Goal: Contribute content

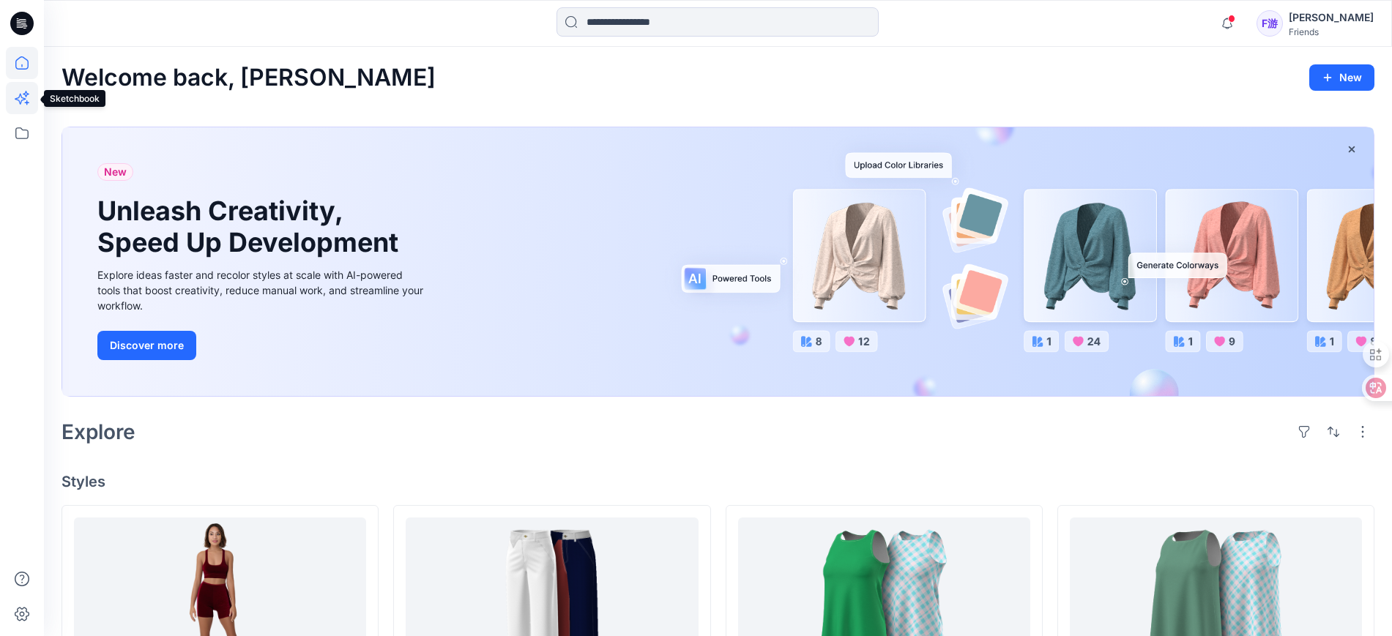
click at [20, 100] on icon at bounding box center [22, 98] width 32 height 32
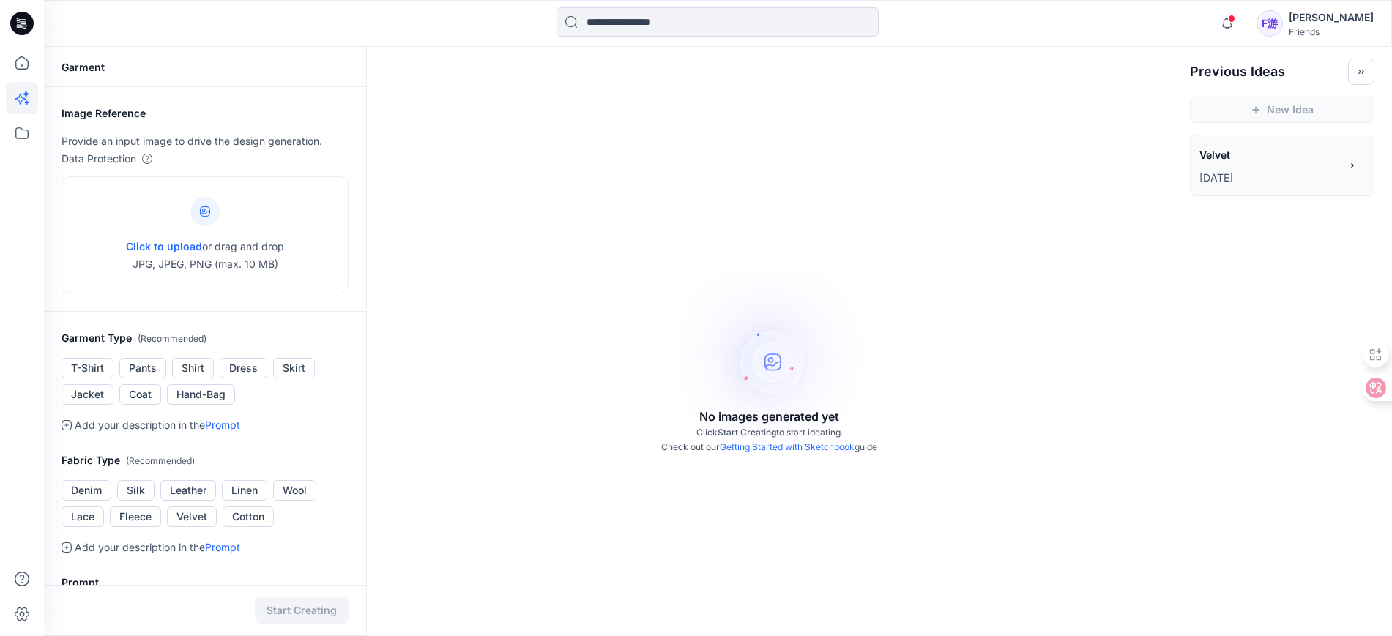
click at [1351, 294] on div "Garment Image Reference Provide an input image to drive the design generation. …" at bounding box center [718, 492] width 1348 height 890
click at [754, 162] on div "No images generated yet Click Start Creating to start ideating. Check out our G…" at bounding box center [769, 365] width 805 height 636
click at [582, 275] on div "No images generated yet Click Start Creating to start ideating. Check out our G…" at bounding box center [769, 365] width 805 height 636
click at [1370, 127] on div "New Idea" at bounding box center [1283, 110] width 220 height 50
click at [206, 209] on icon at bounding box center [205, 212] width 10 height 10
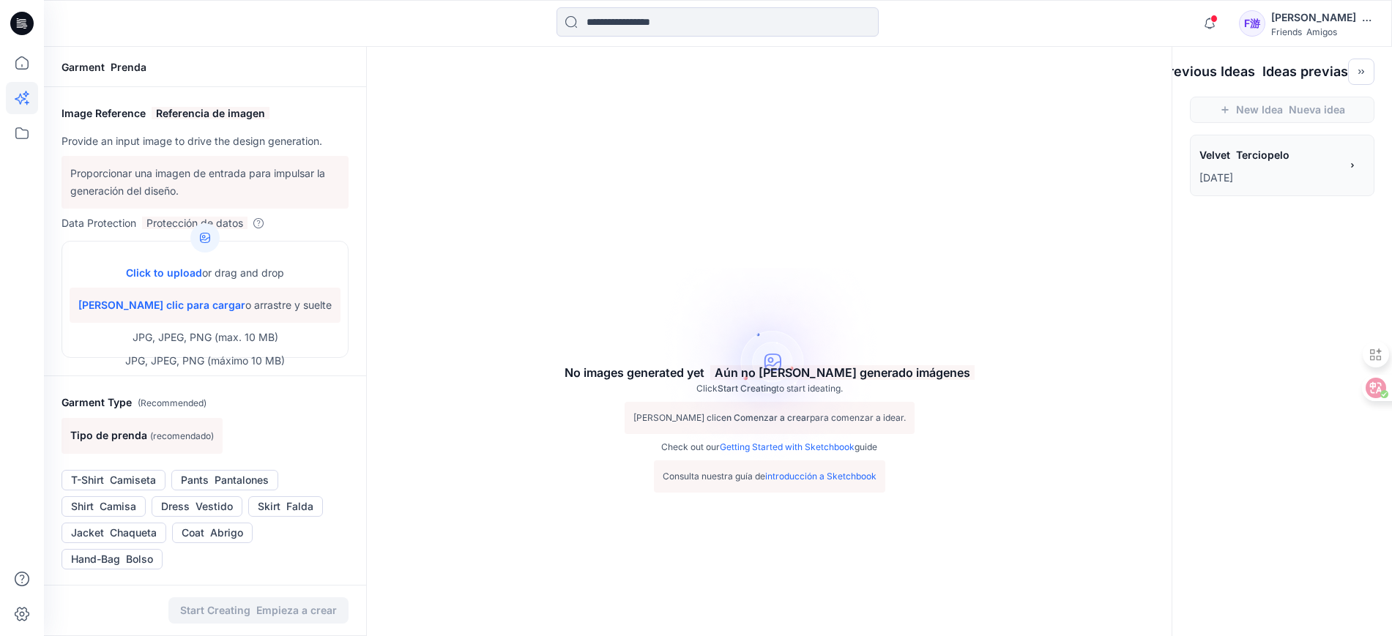
click at [14, 23] on icon at bounding box center [21, 23] width 23 height 23
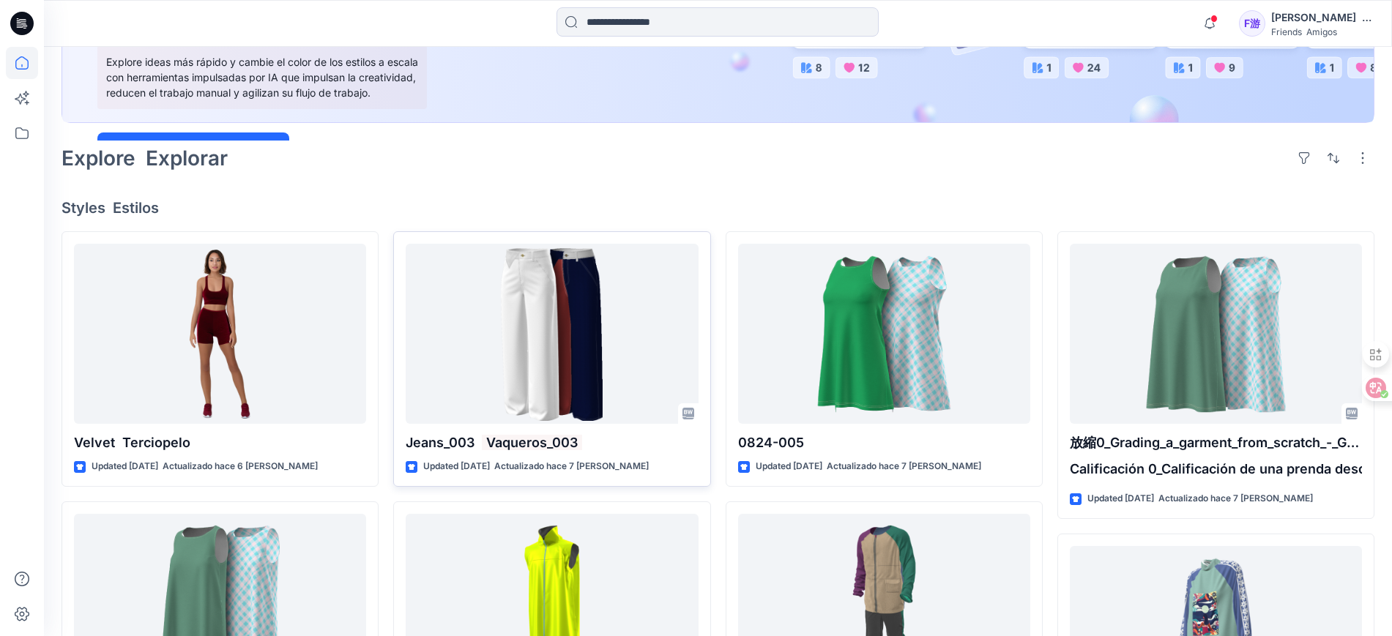
scroll to position [275, 0]
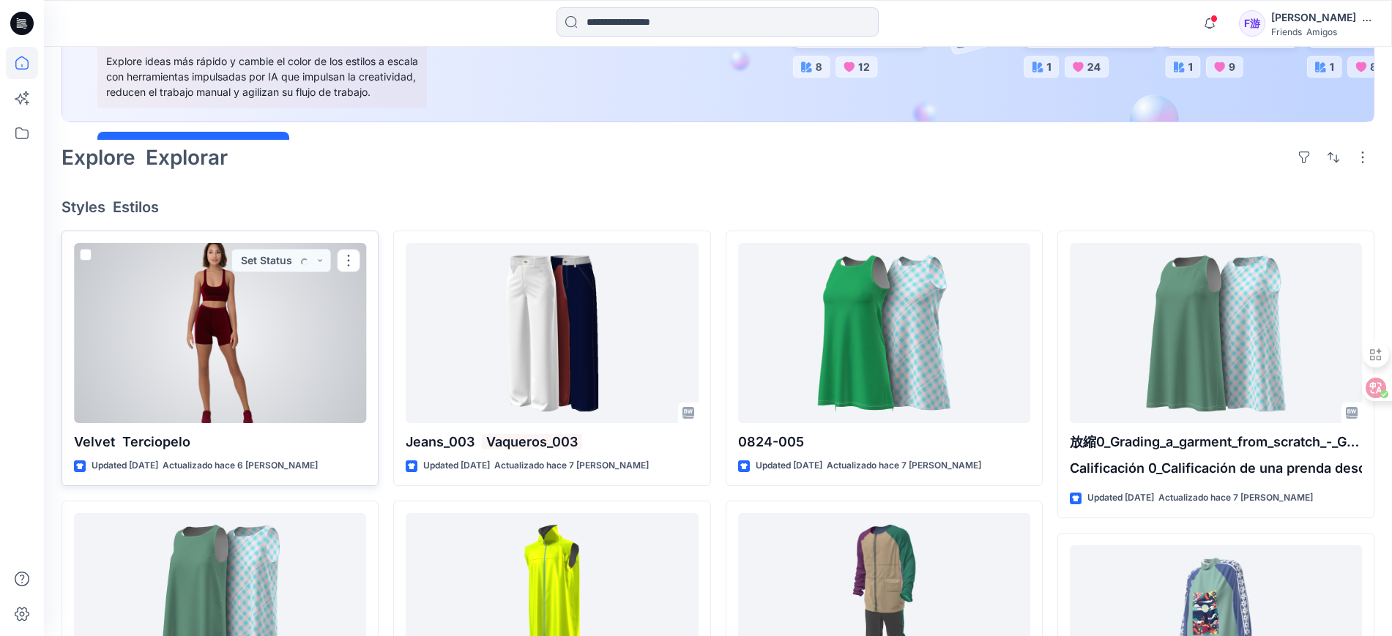
click at [232, 333] on div at bounding box center [220, 333] width 292 height 180
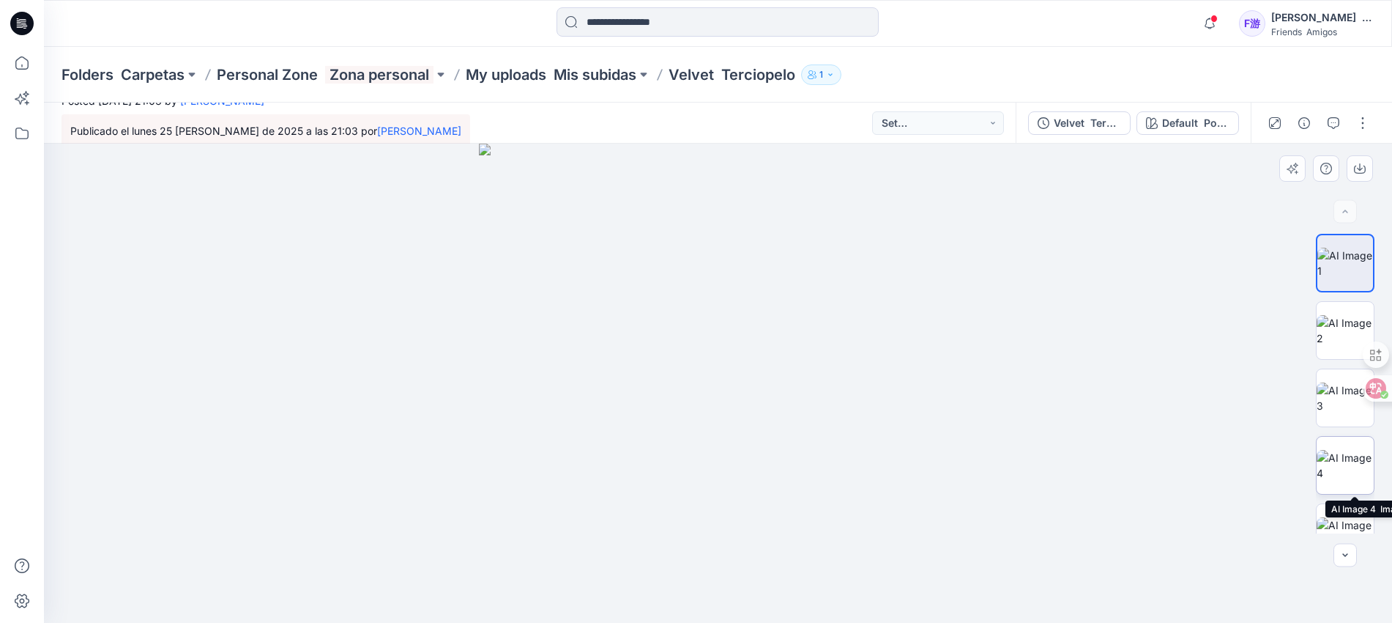
click at [1342, 460] on img at bounding box center [1345, 465] width 57 height 31
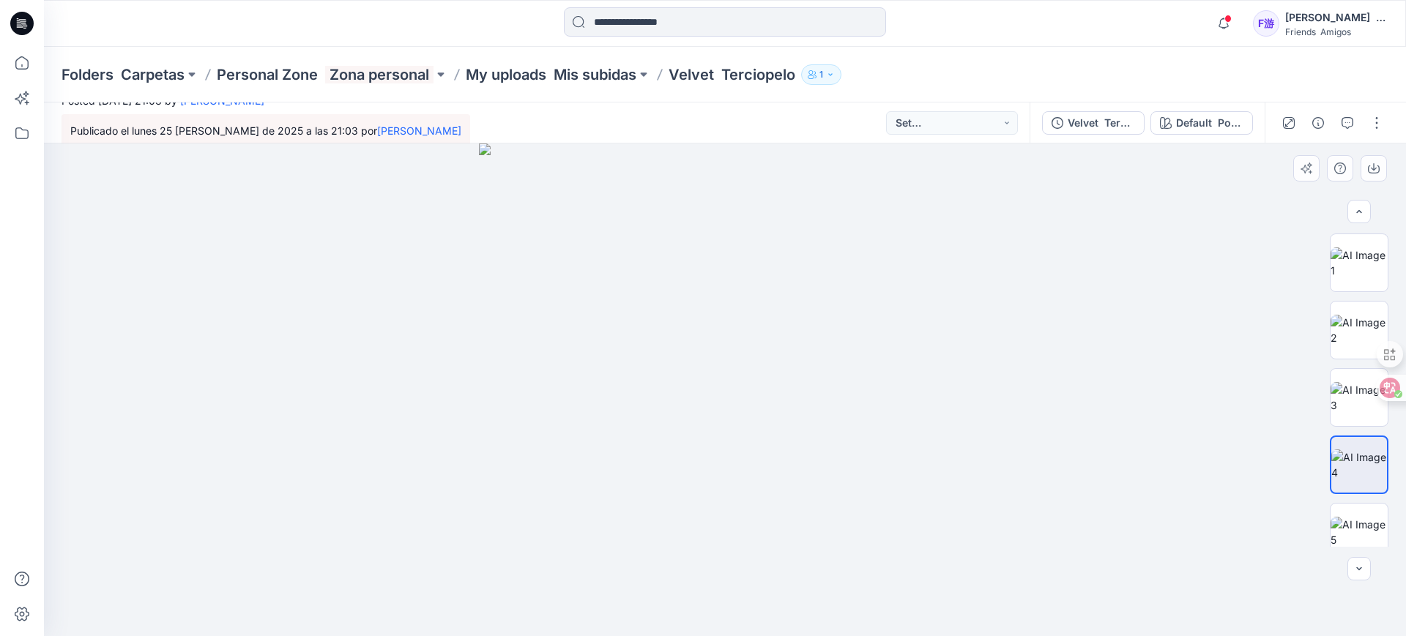
scroll to position [15, 0]
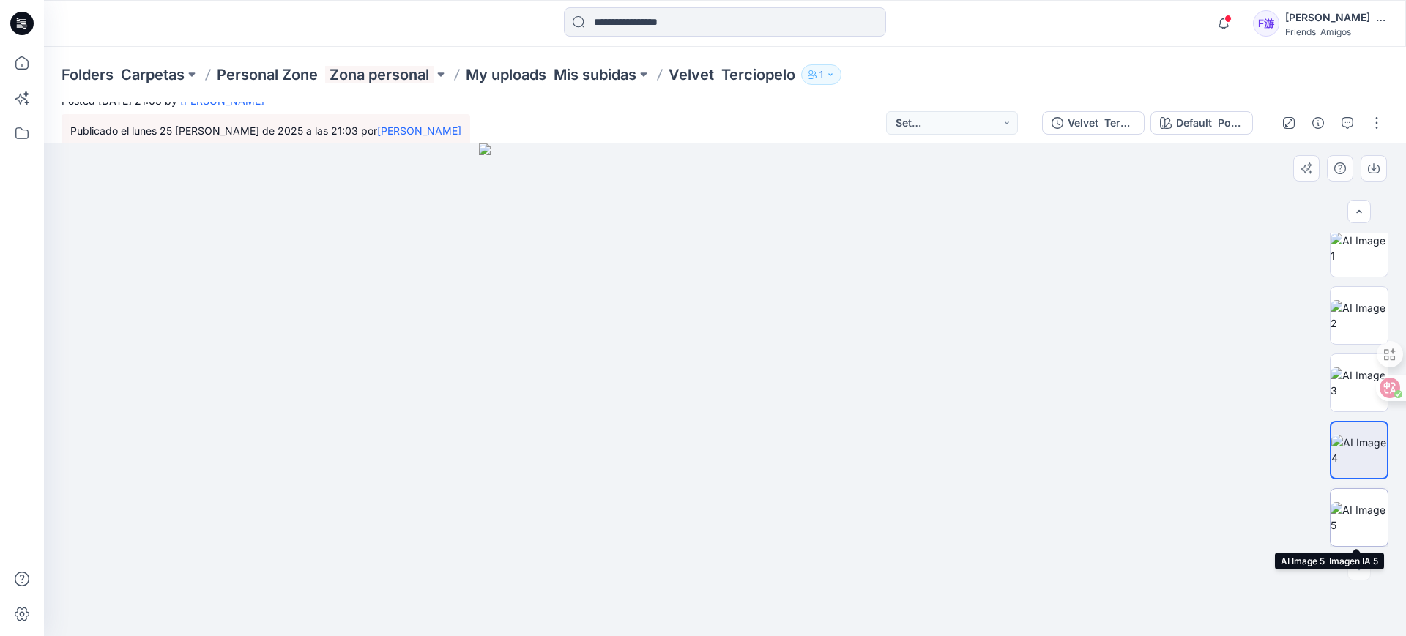
click at [1357, 516] on img at bounding box center [1359, 517] width 57 height 31
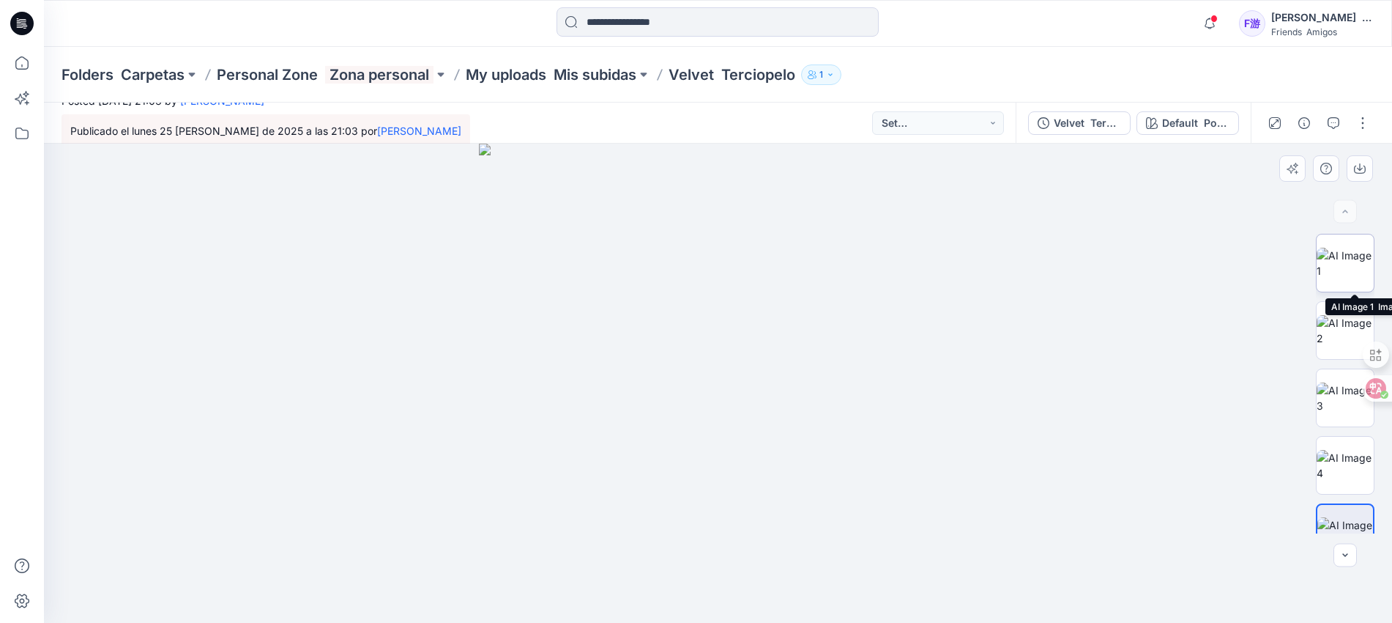
click at [1337, 250] on img at bounding box center [1345, 263] width 57 height 31
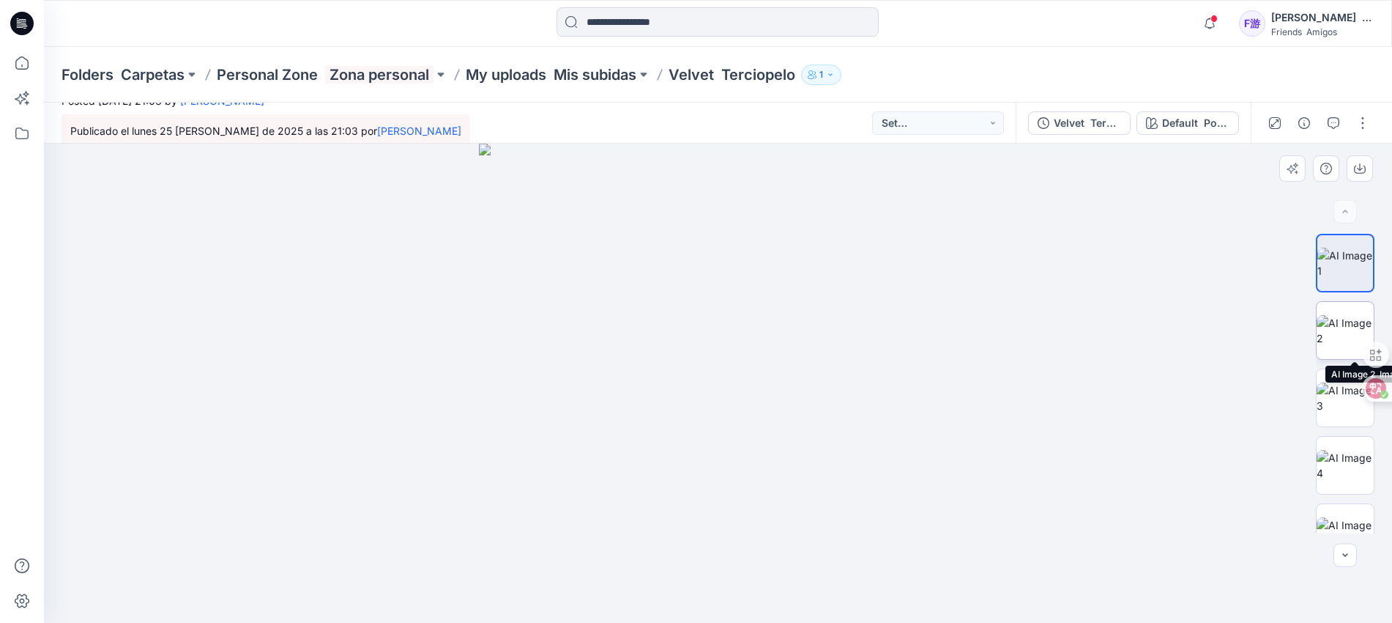
click at [1354, 330] on img at bounding box center [1345, 330] width 57 height 31
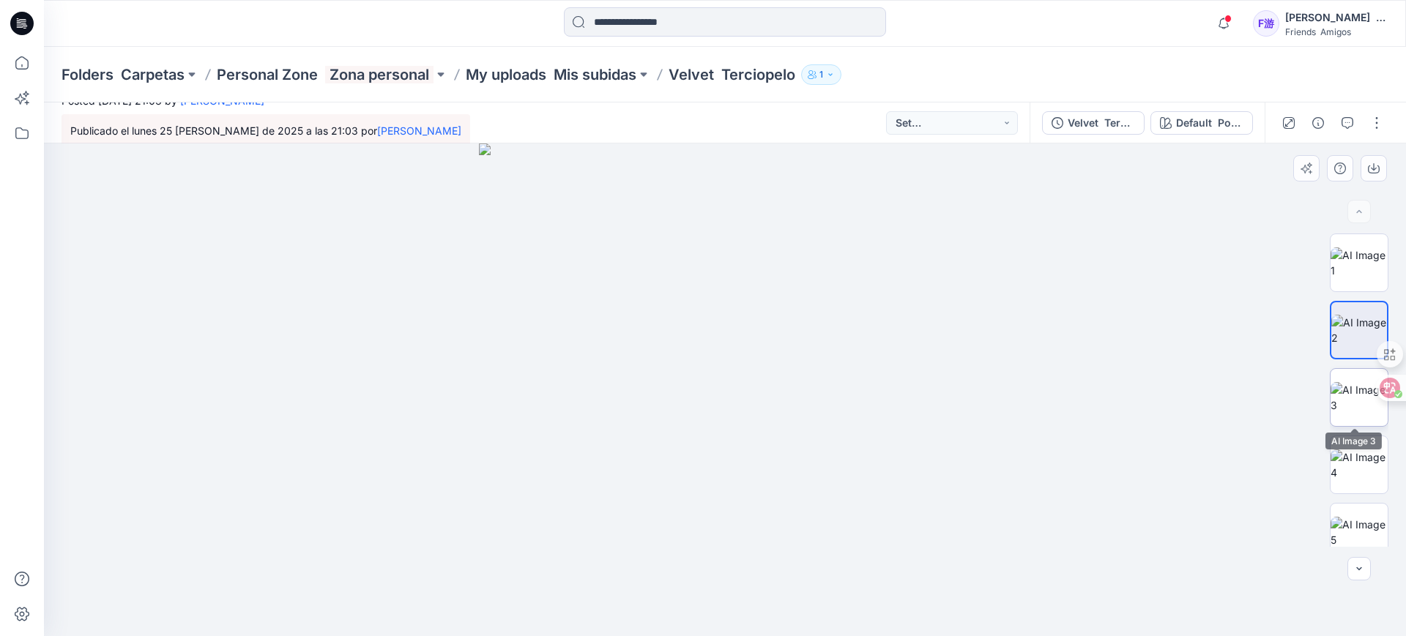
click at [1352, 394] on html "Notifications Notificaciones Your style [PERSON_NAME] 2025.1 Assignment is read…" at bounding box center [703, 318] width 1406 height 636
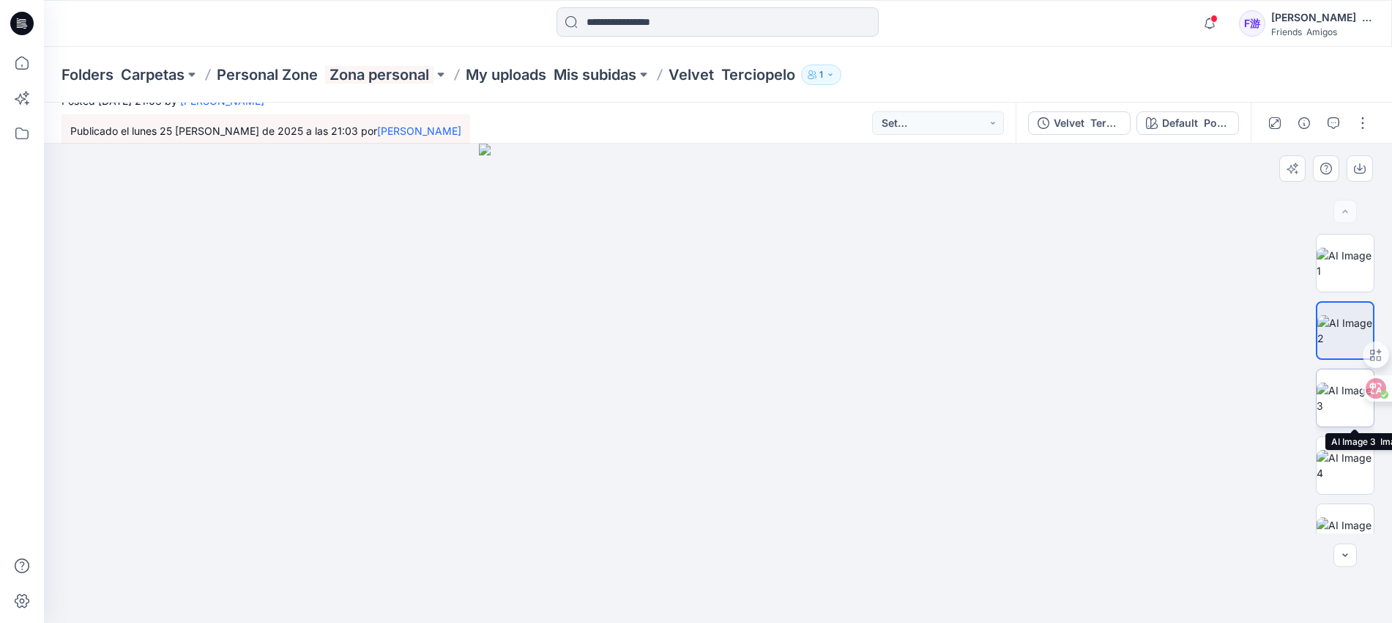
click at [1338, 393] on img at bounding box center [1345, 397] width 57 height 31
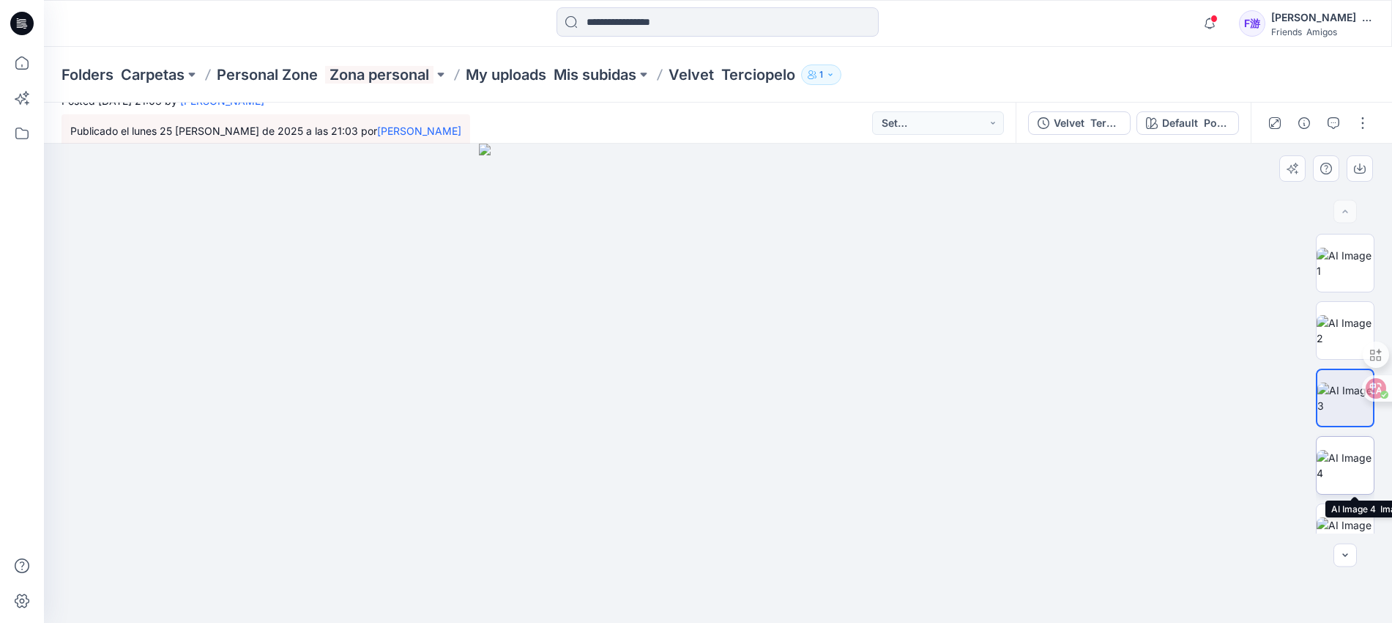
click at [1352, 465] on img at bounding box center [1345, 465] width 57 height 31
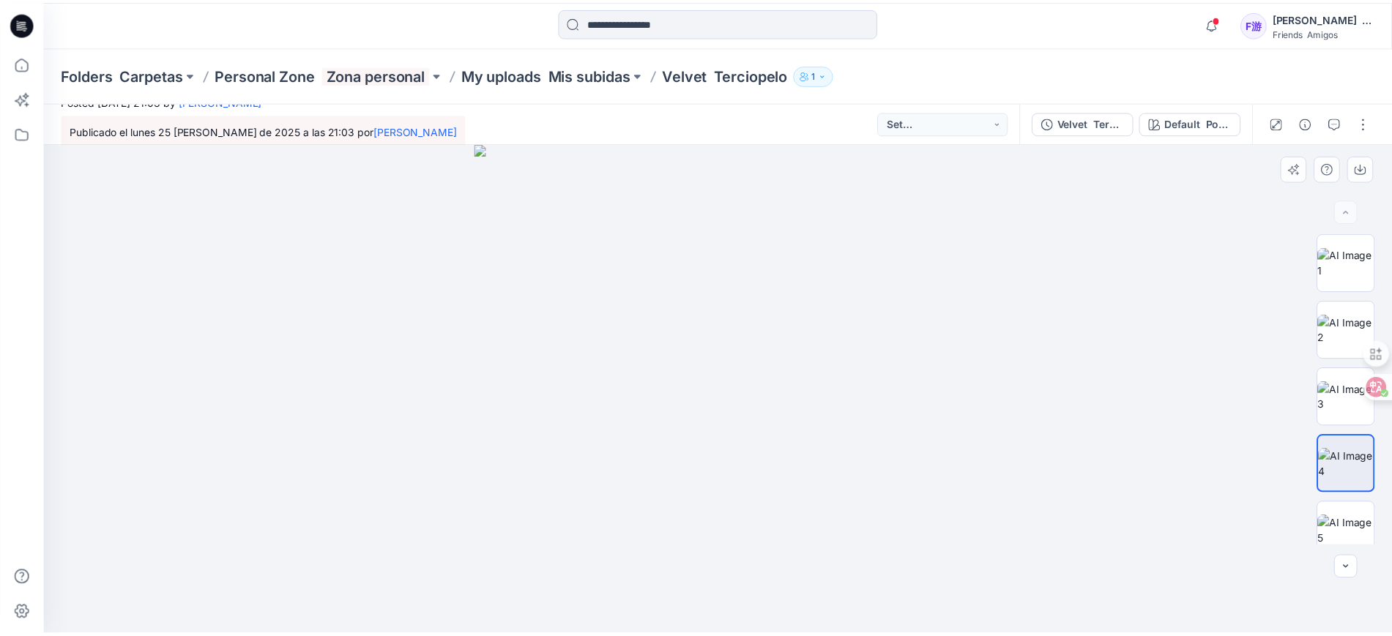
scroll to position [15, 0]
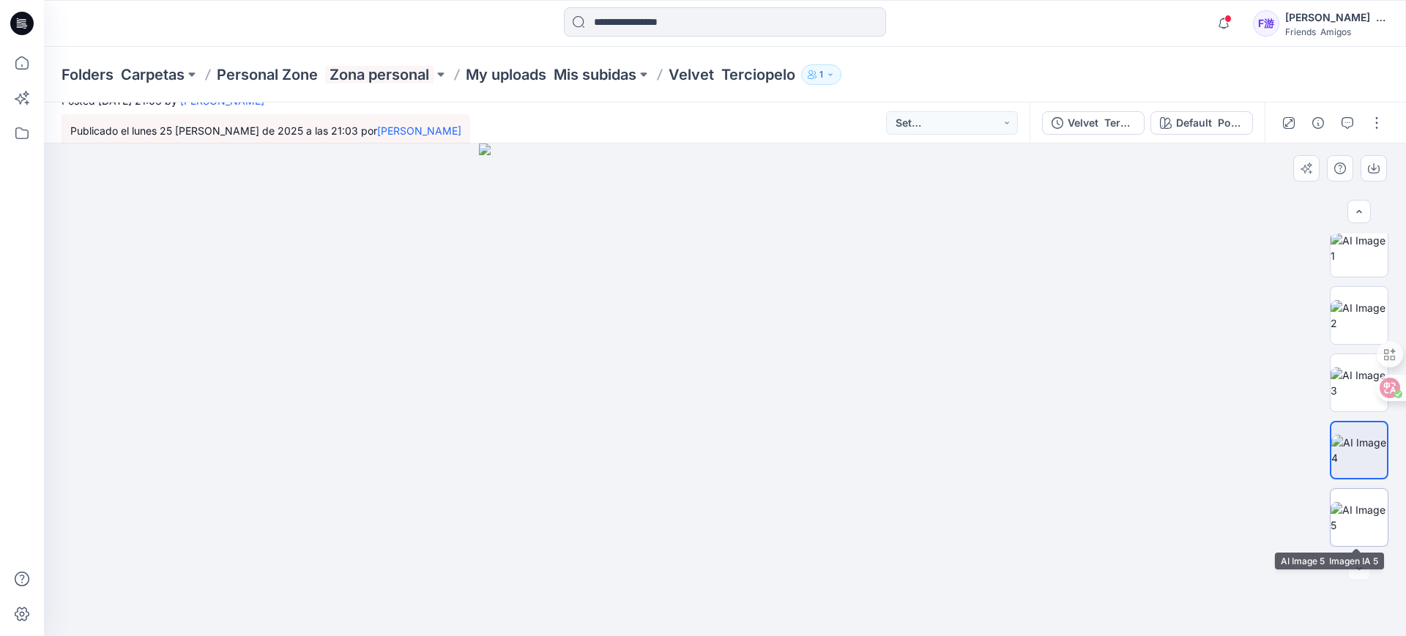
click at [1348, 518] on img at bounding box center [1359, 517] width 57 height 31
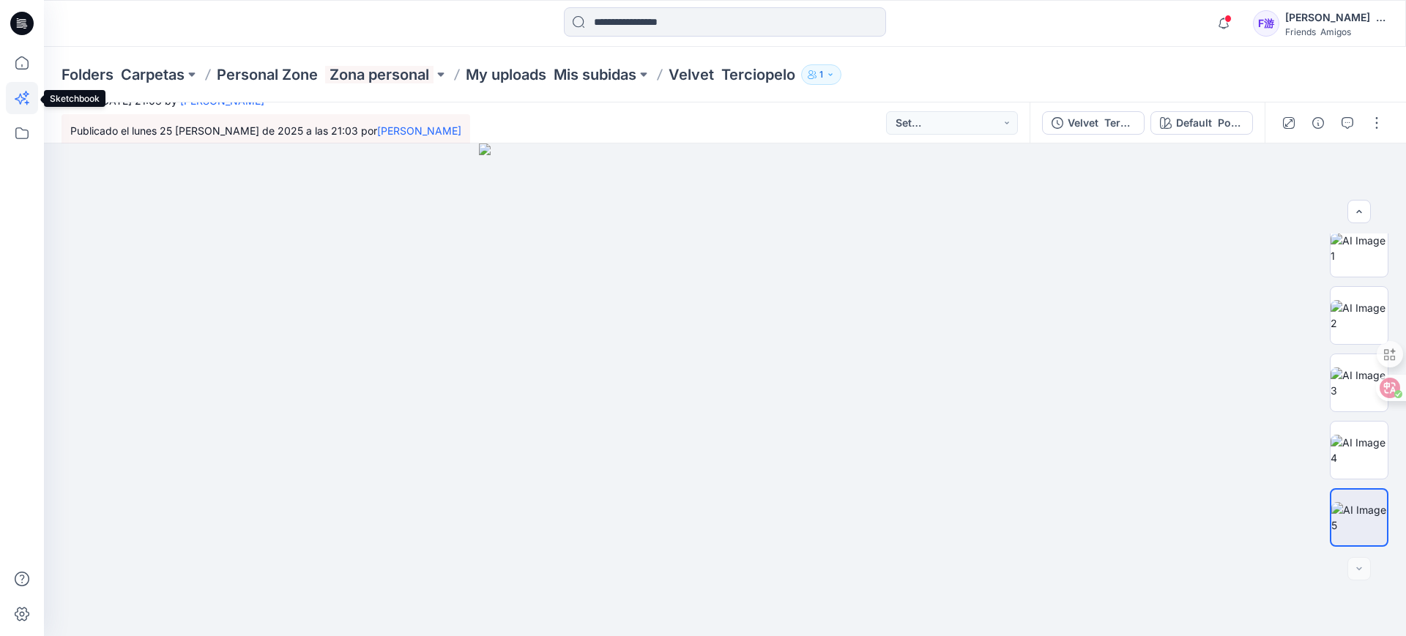
click at [23, 100] on icon at bounding box center [20, 99] width 11 height 11
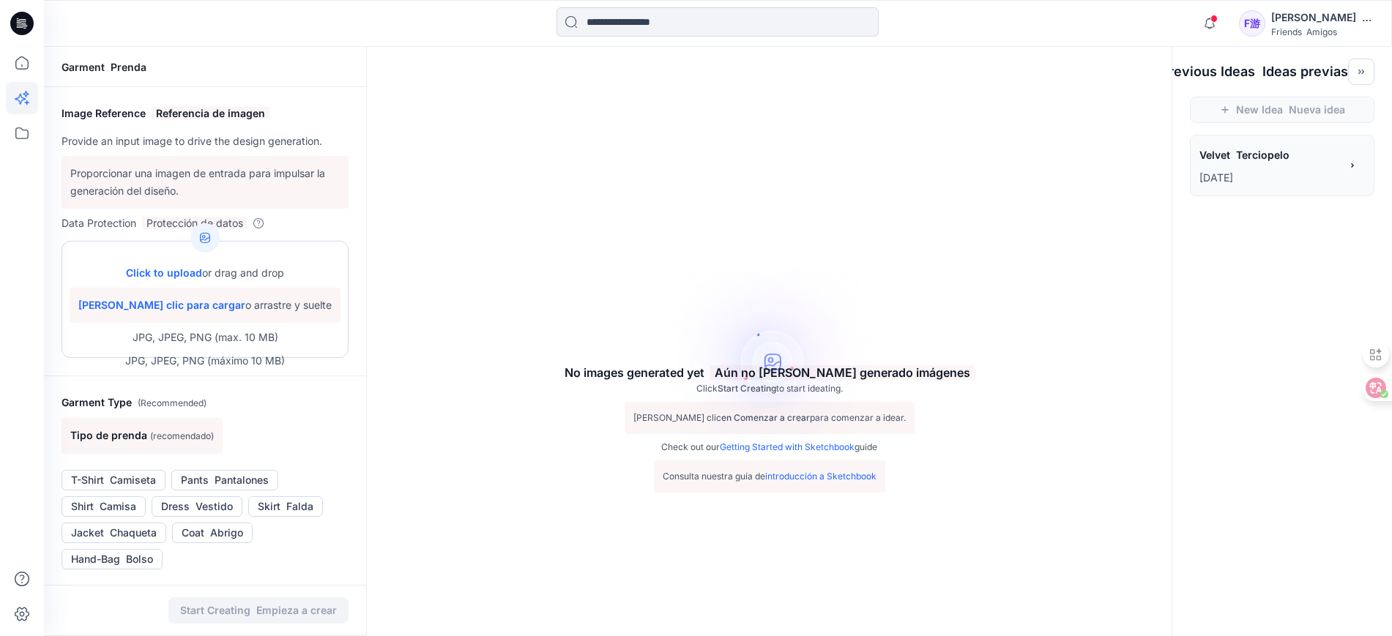
click at [191, 272] on span "Click to upload" at bounding box center [164, 273] width 76 height 12
type input "**********"
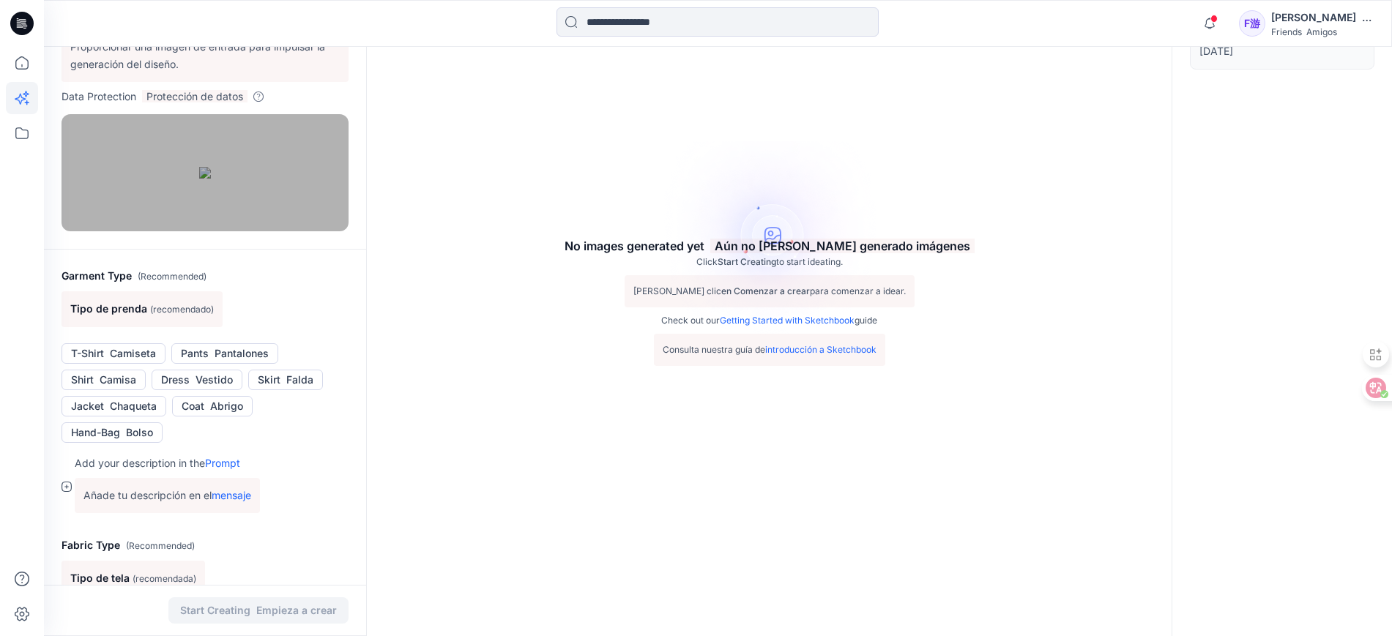
scroll to position [183, 0]
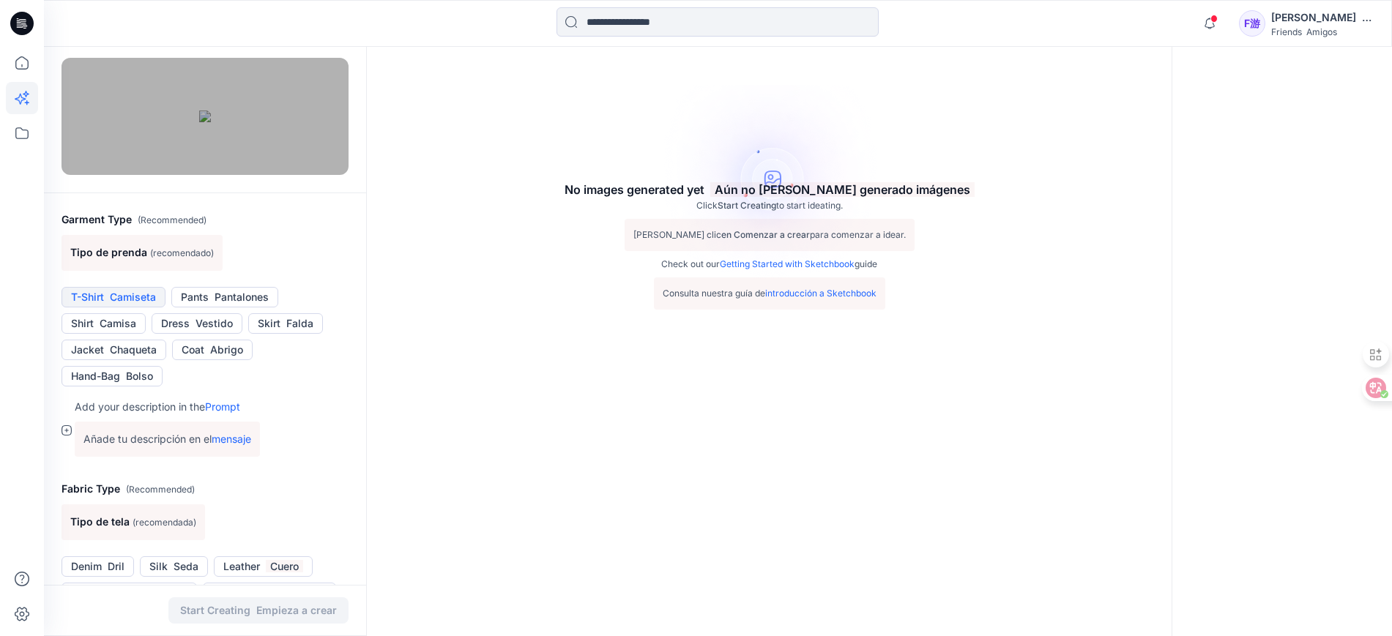
click at [119, 303] on font "Camiseta" at bounding box center [133, 297] width 46 height 12
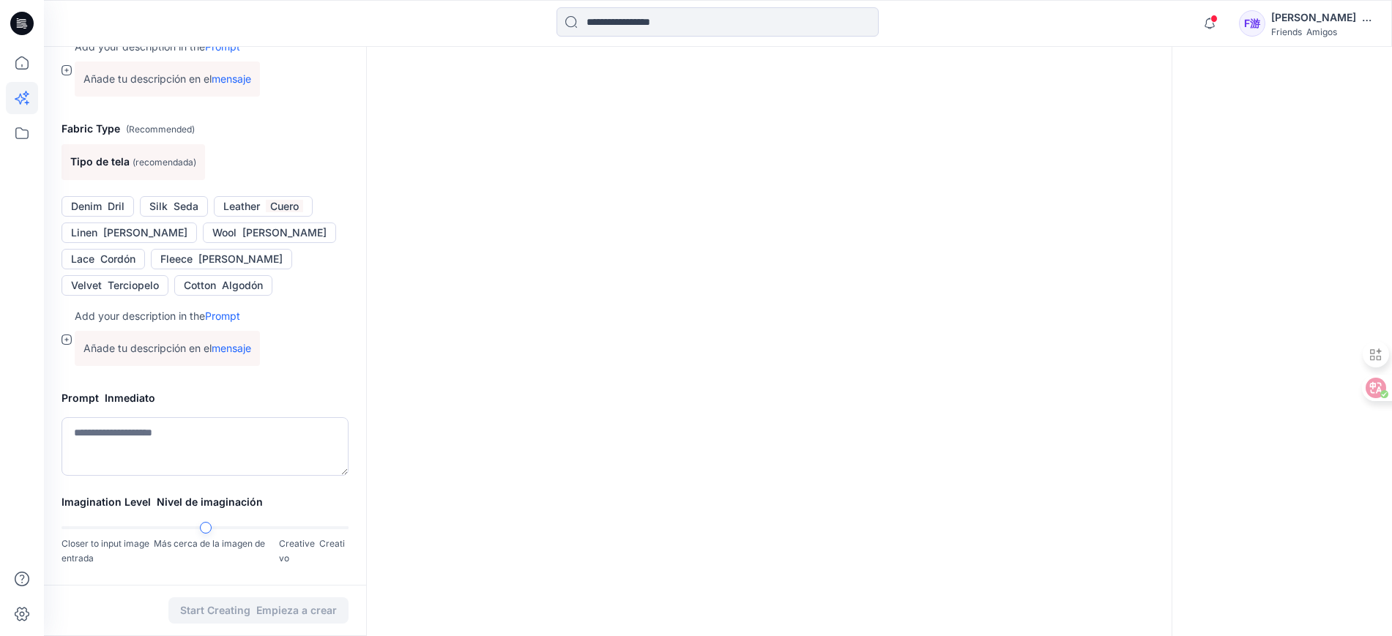
scroll to position [549, 0]
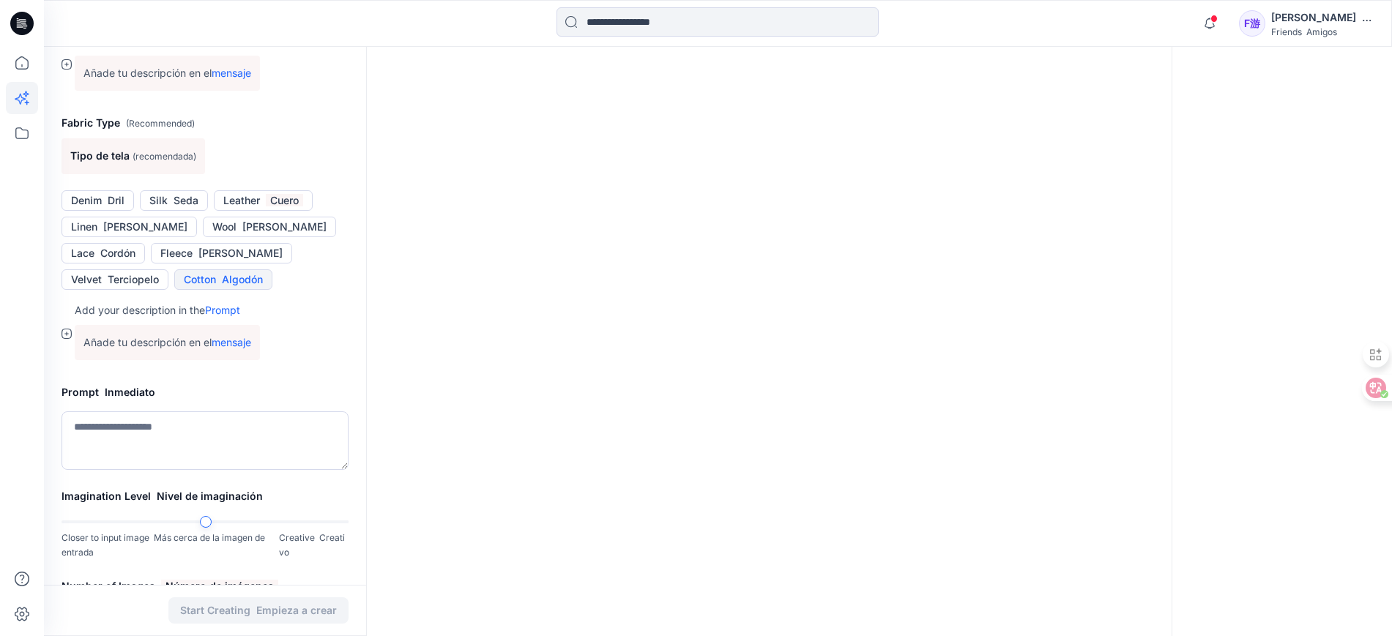
click at [222, 286] on font "Algodón" at bounding box center [242, 279] width 41 height 12
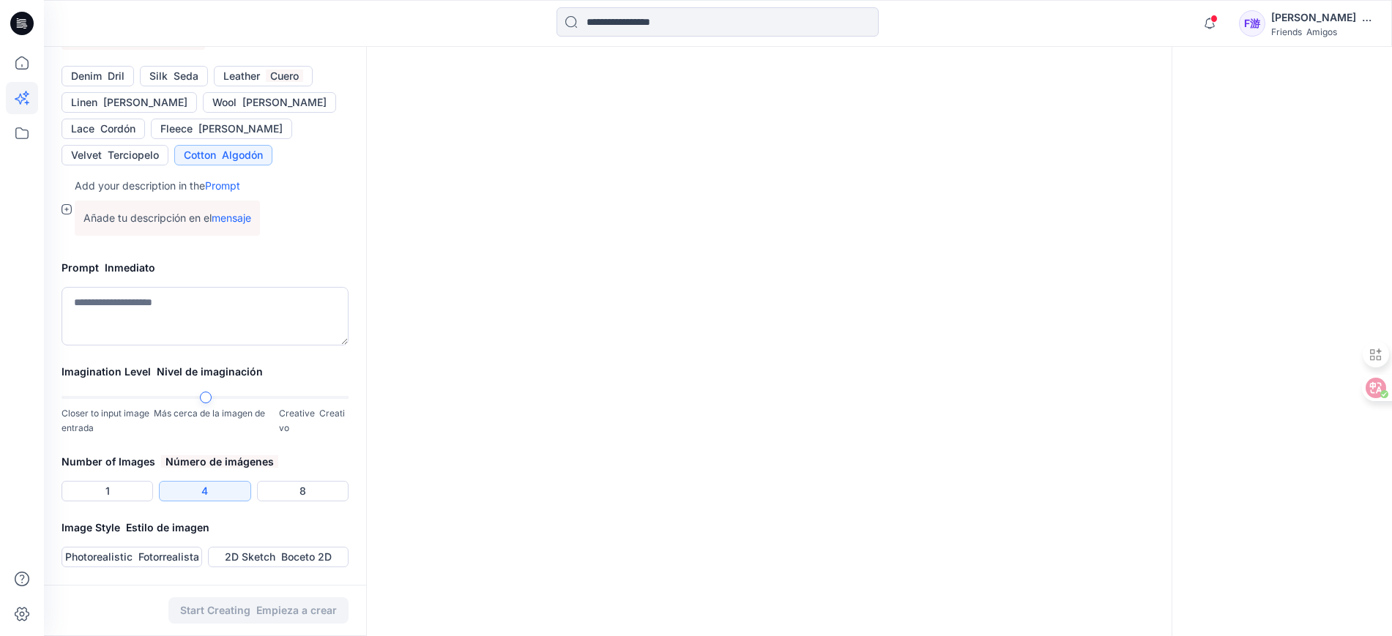
scroll to position [863, 0]
drag, startPoint x: 83, startPoint y: 312, endPoint x: 218, endPoint y: 314, distance: 134.1
click at [218, 314] on textarea at bounding box center [205, 316] width 287 height 59
click at [237, 313] on textarea at bounding box center [205, 316] width 287 height 59
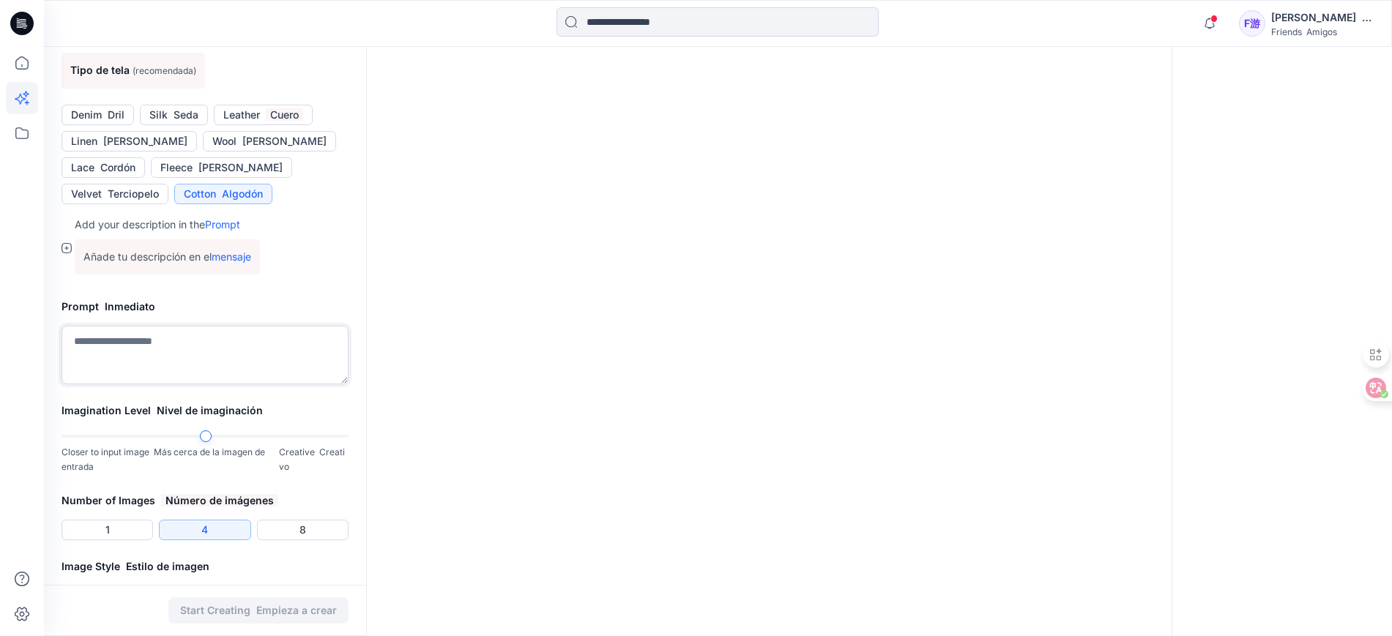
scroll to position [641, 0]
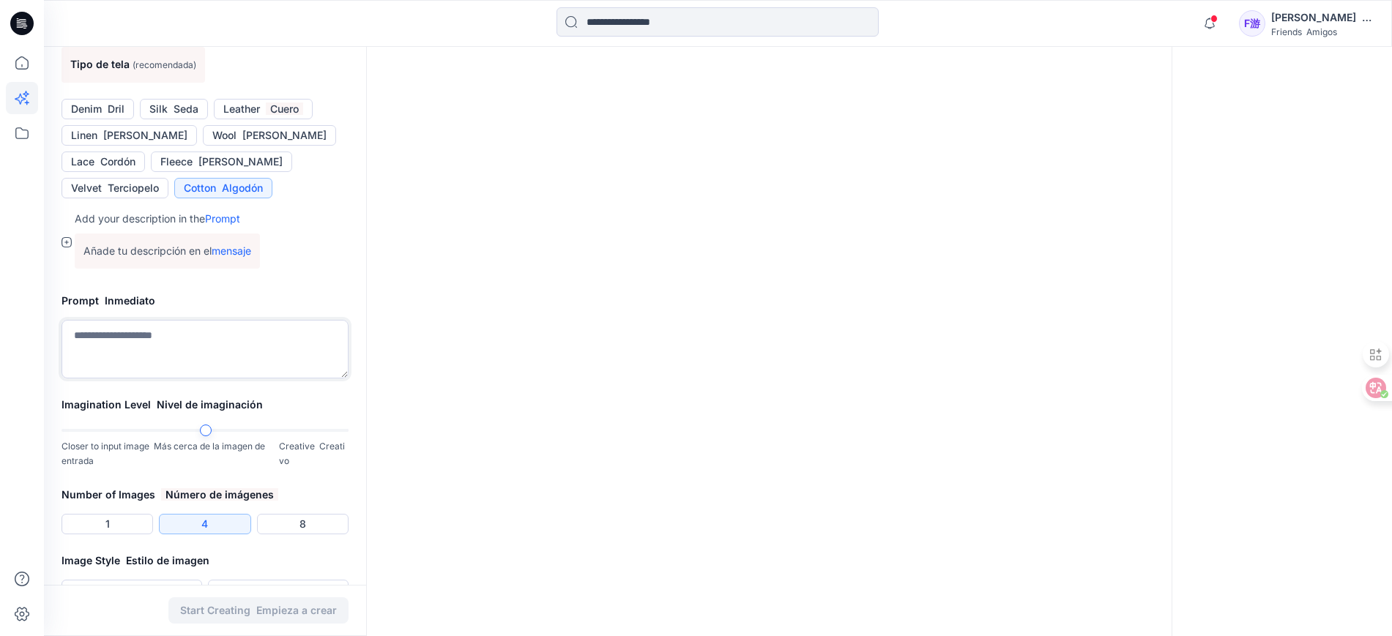
click at [185, 379] on textarea at bounding box center [205, 349] width 287 height 59
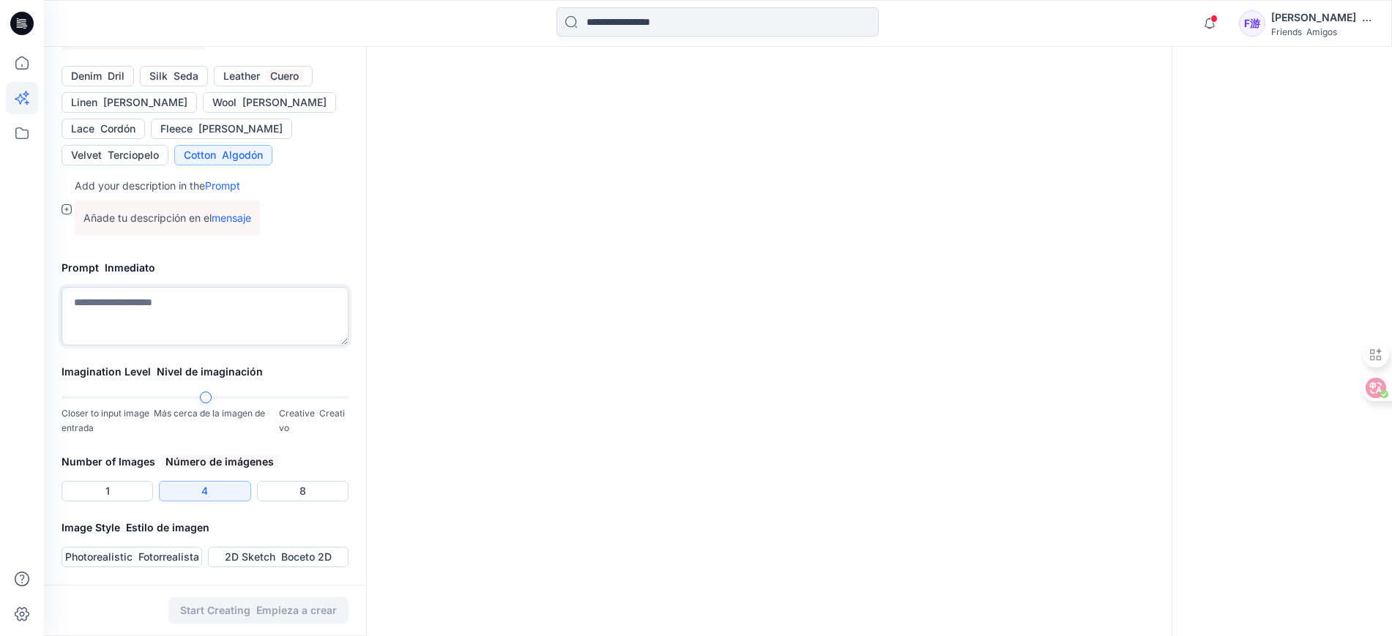
scroll to position [863, 0]
click at [277, 306] on textarea at bounding box center [205, 316] width 287 height 59
paste textarea "**********"
click at [198, 398] on div at bounding box center [205, 398] width 287 height 10
click at [198, 394] on div at bounding box center [205, 398] width 287 height 10
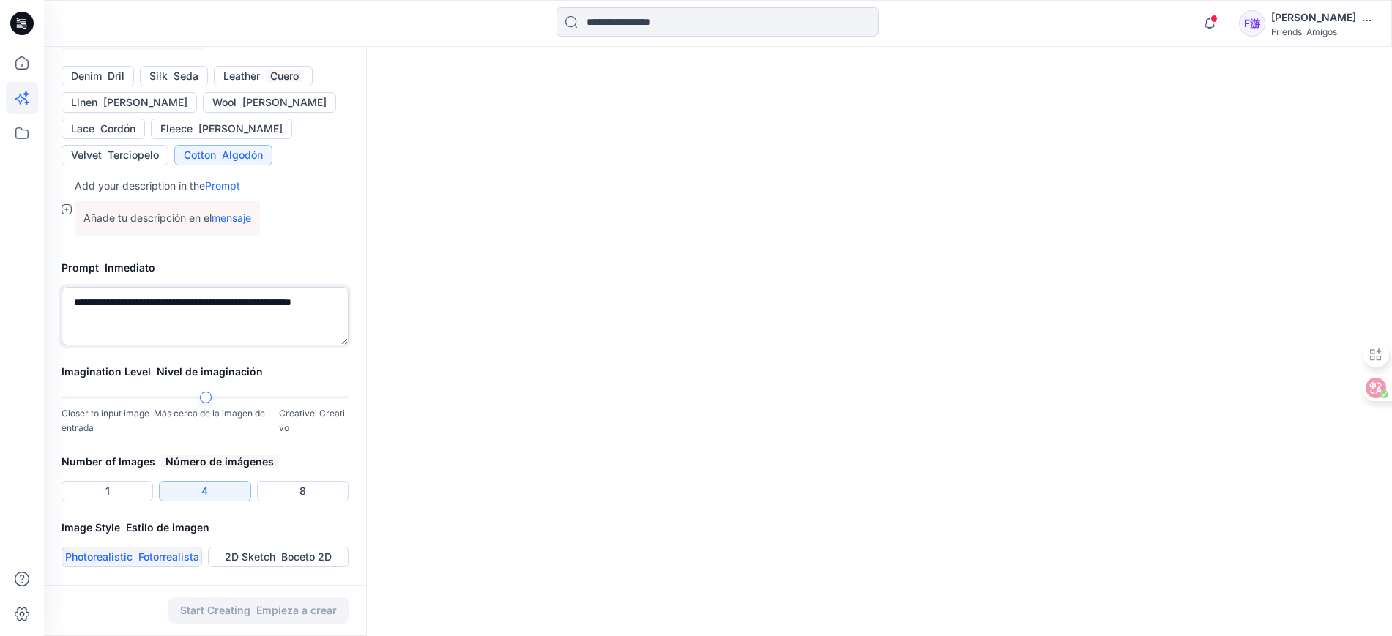
type textarea "**********"
click at [135, 560] on font "button" at bounding box center [136, 557] width 6 height 12
click at [318, 609] on font "Empieza a crear" at bounding box center [296, 610] width 81 height 12
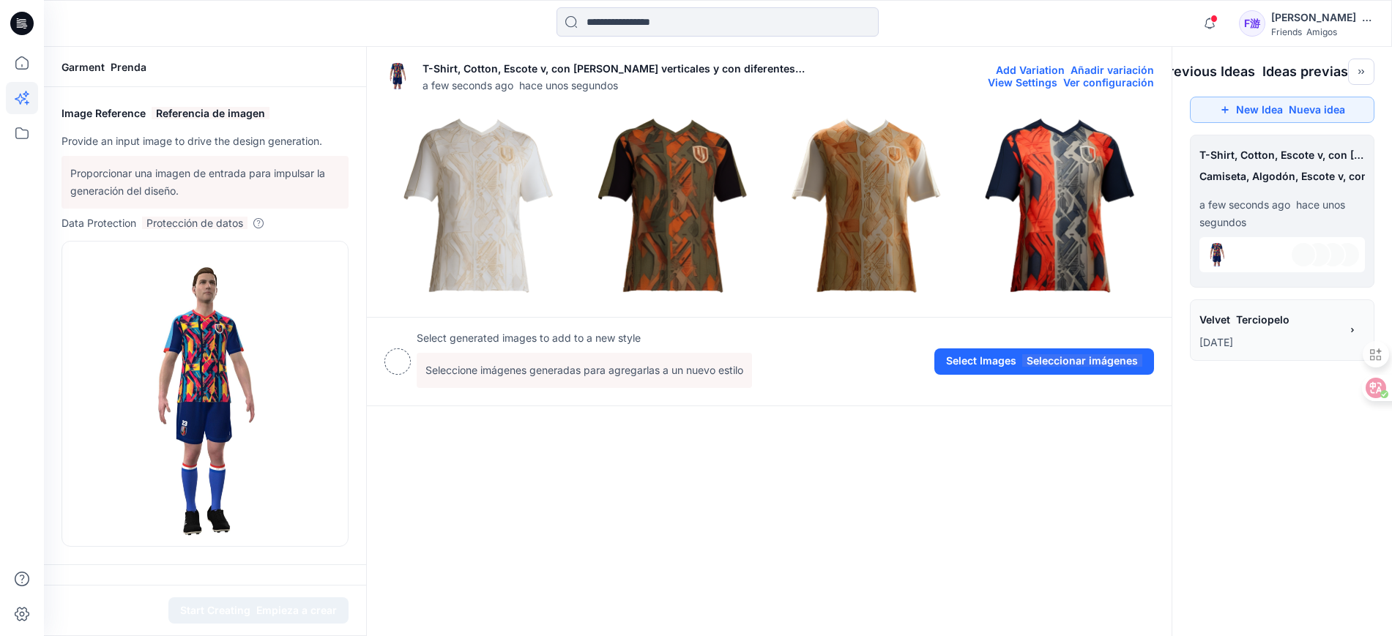
click at [497, 223] on img at bounding box center [478, 205] width 187 height 187
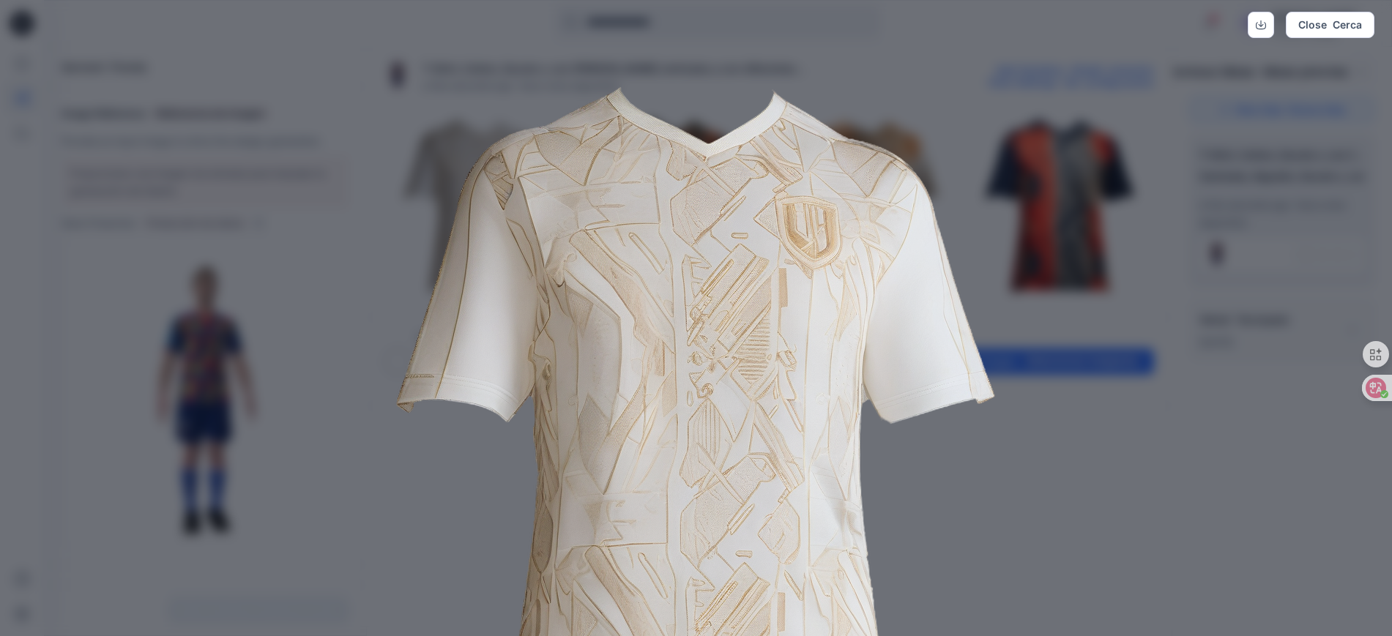
scroll to position [4, 0]
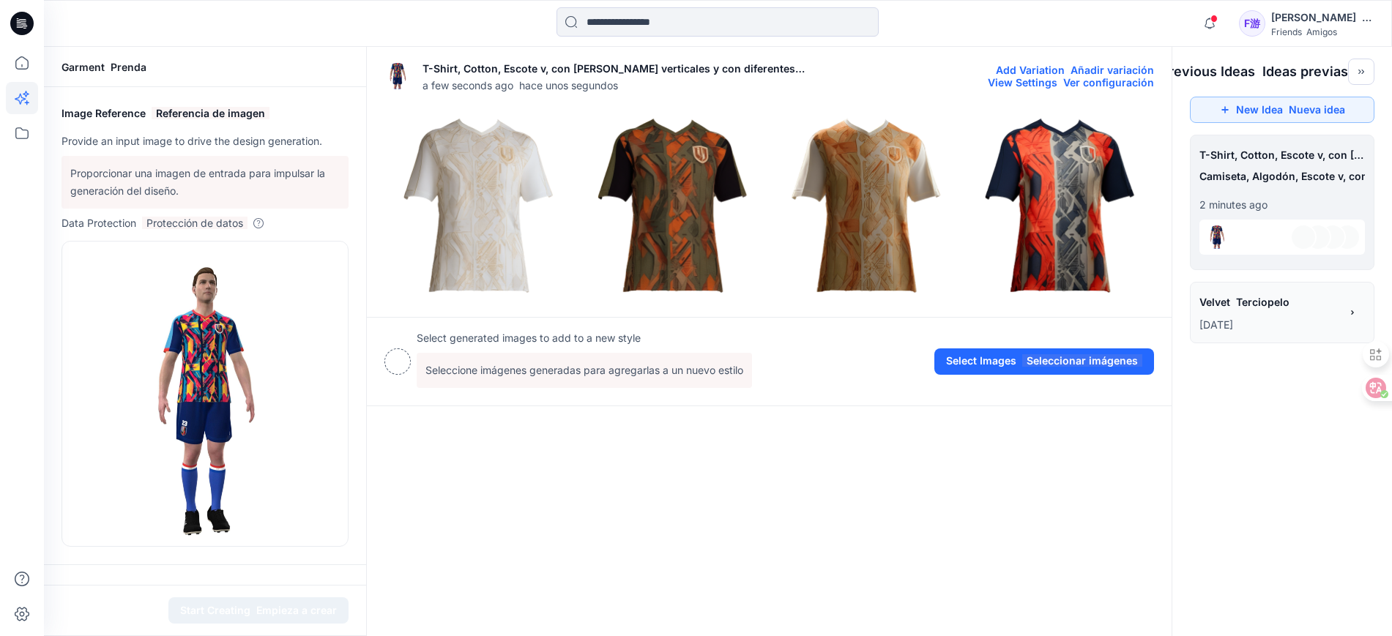
click at [679, 212] on img at bounding box center [672, 205] width 187 height 187
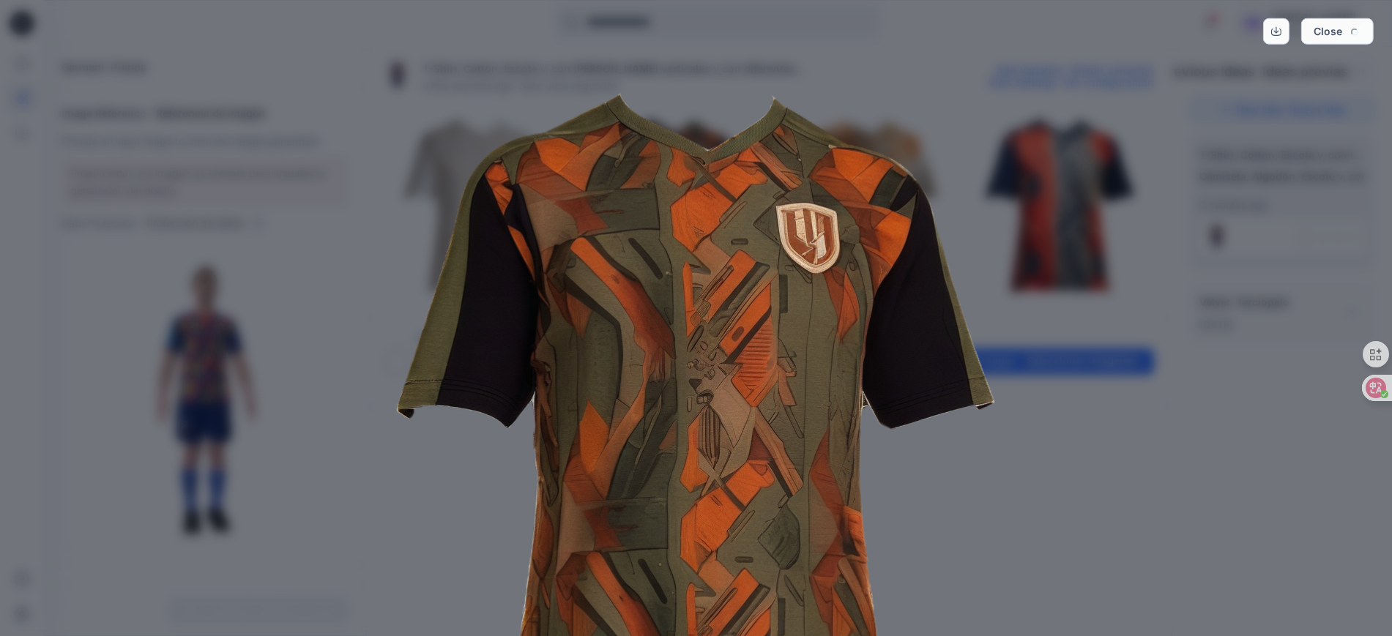
click at [679, 212] on img at bounding box center [696, 442] width 749 height 749
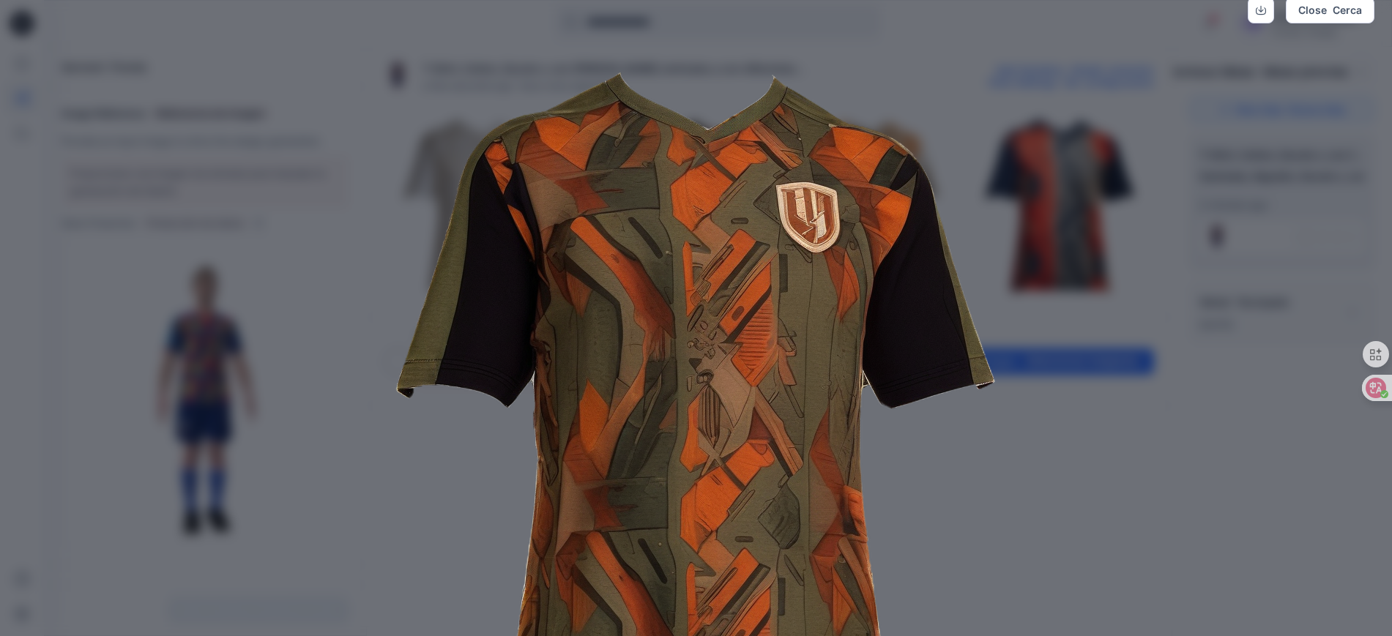
scroll to position [0, 0]
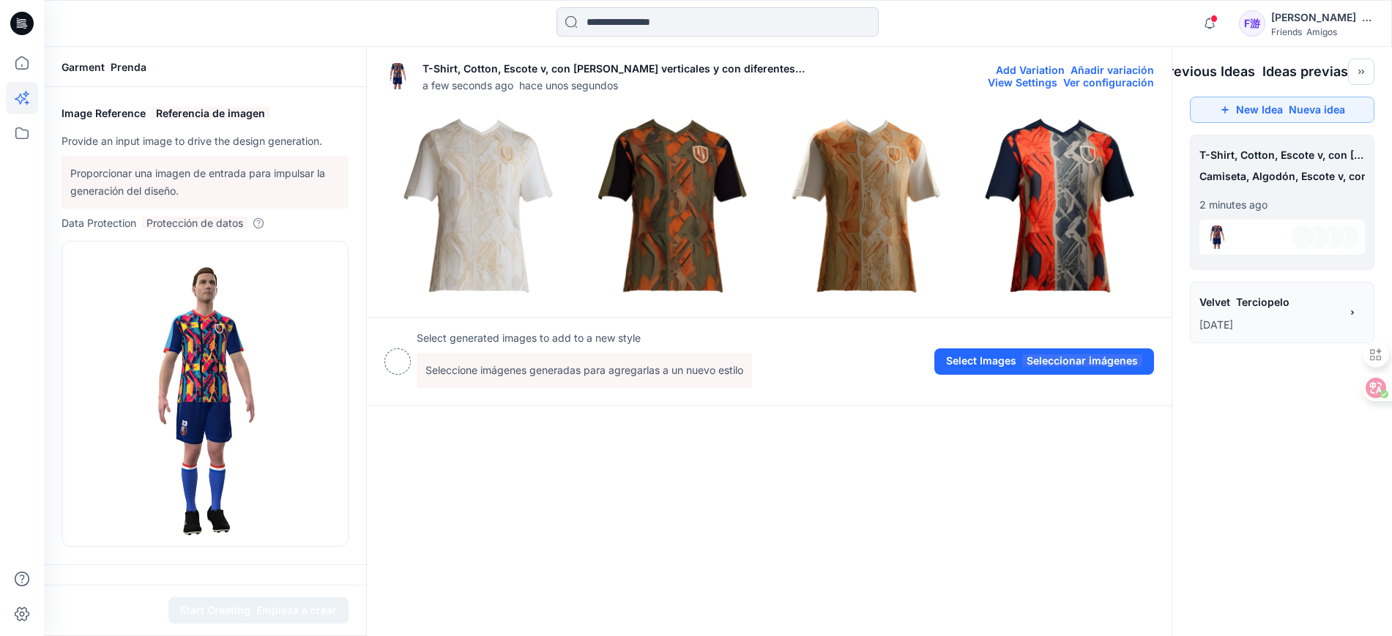
click at [888, 234] on img at bounding box center [866, 205] width 187 height 187
click at [1061, 234] on img at bounding box center [1060, 205] width 187 height 187
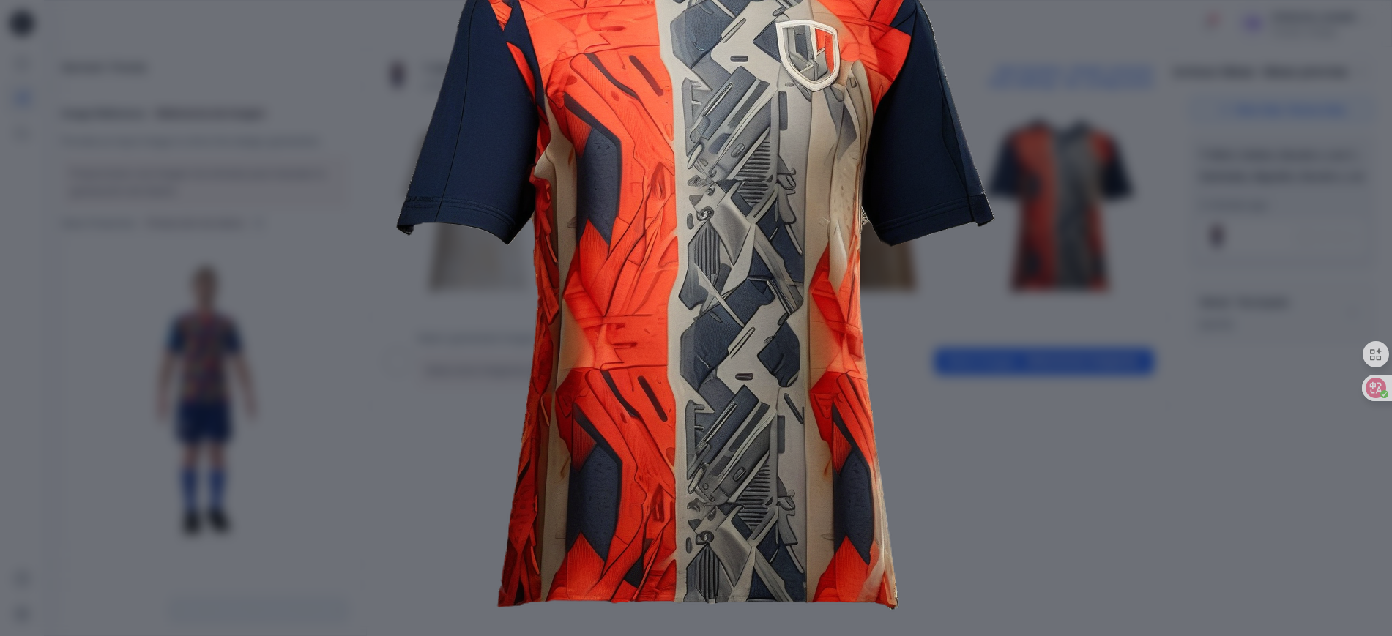
scroll to position [187, 0]
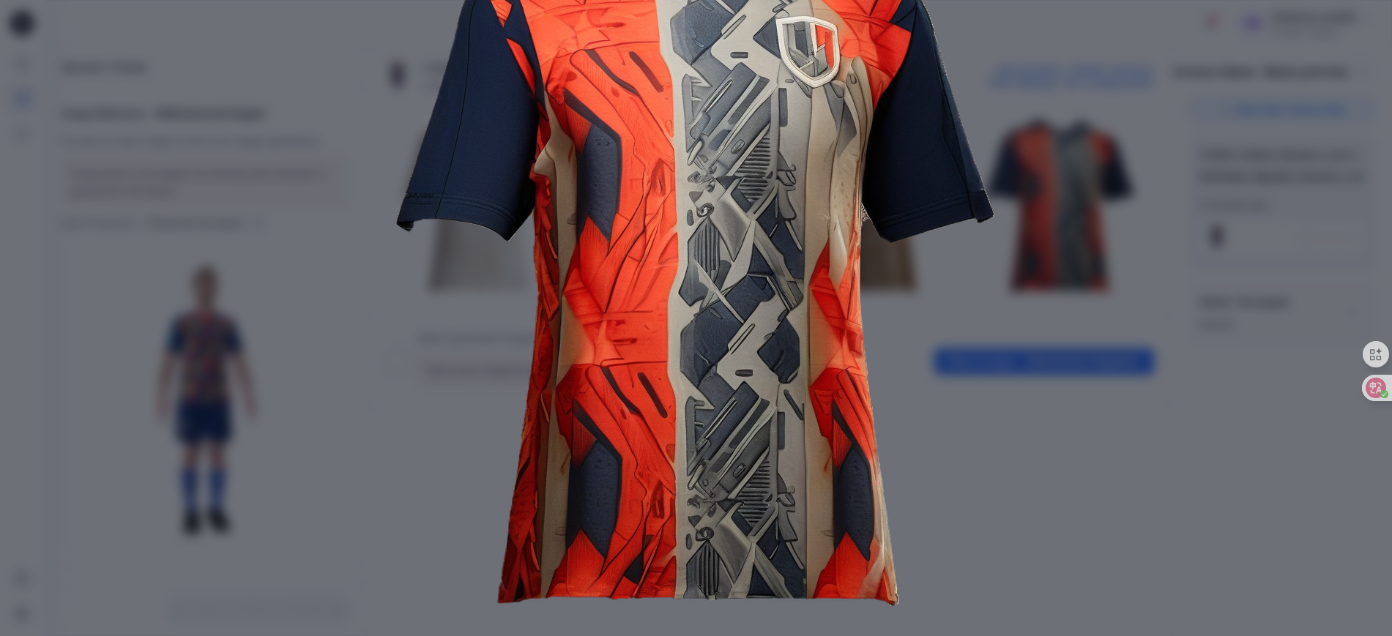
click at [444, 451] on img at bounding box center [697, 256] width 750 height 750
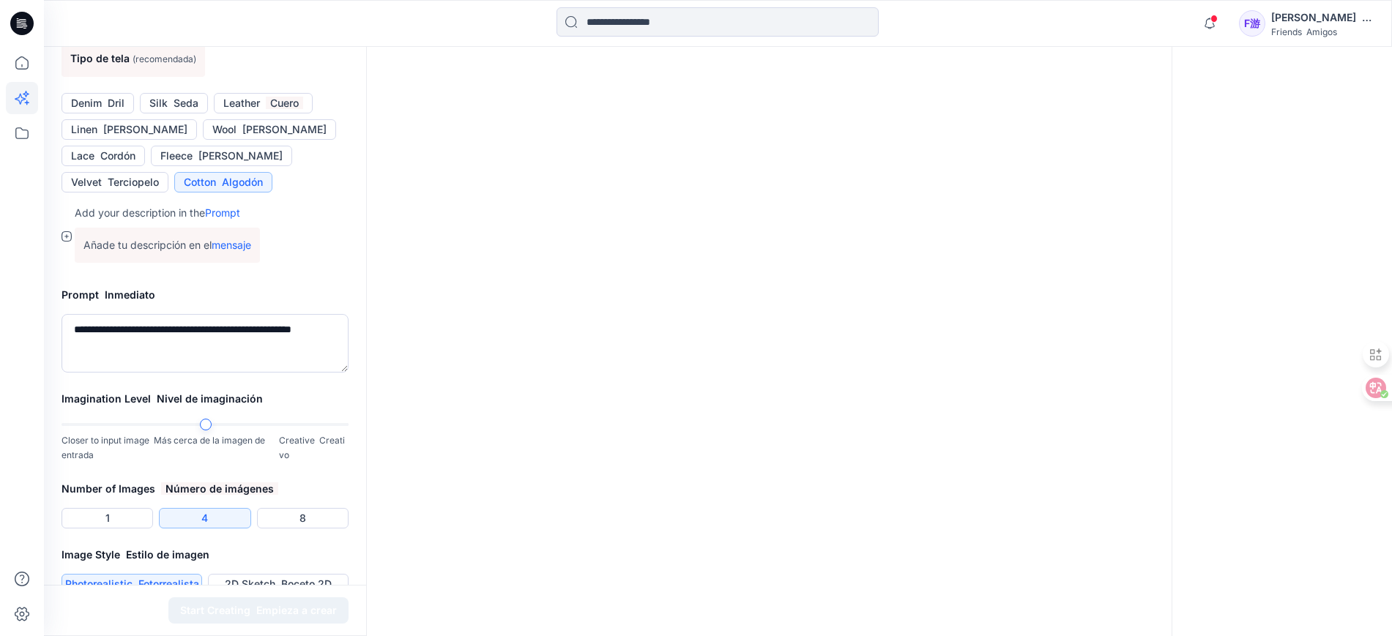
scroll to position [863, 0]
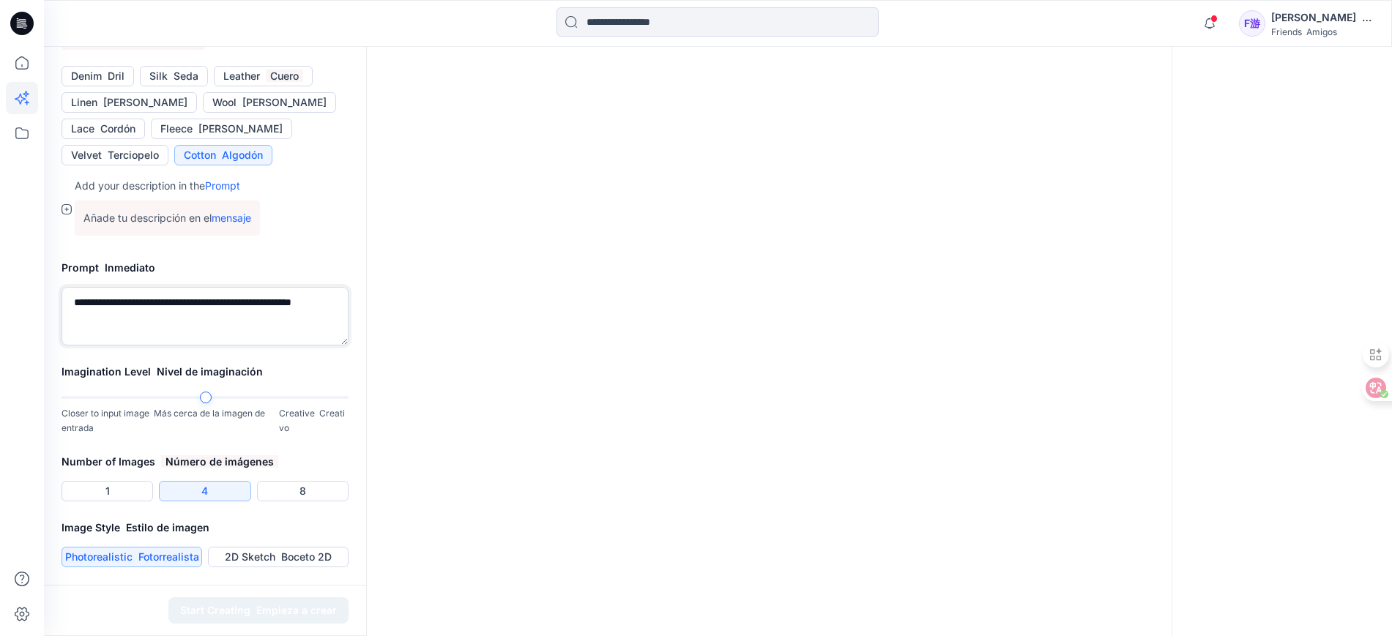
drag, startPoint x: 168, startPoint y: 317, endPoint x: 59, endPoint y: 286, distance: 113.6
click at [59, 286] on div "**********" at bounding box center [205, 303] width 322 height 122
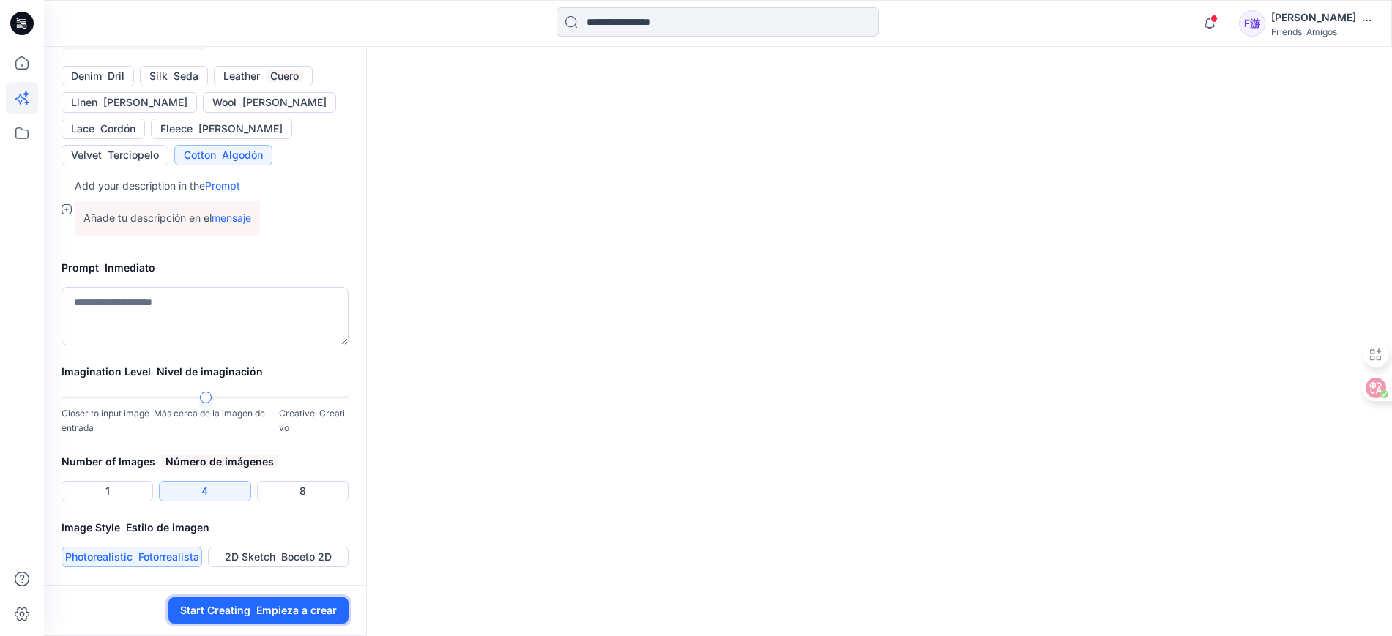
click at [275, 613] on font "Empieza a crear" at bounding box center [296, 610] width 81 height 12
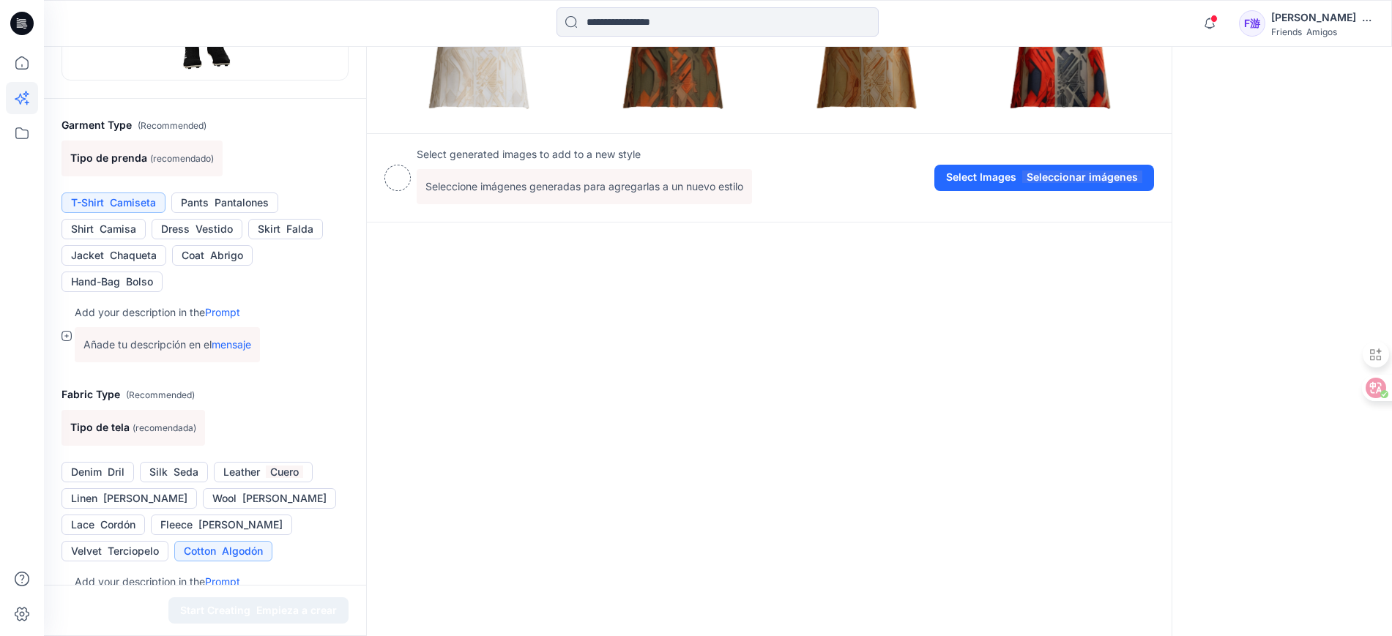
scroll to position [549, 0]
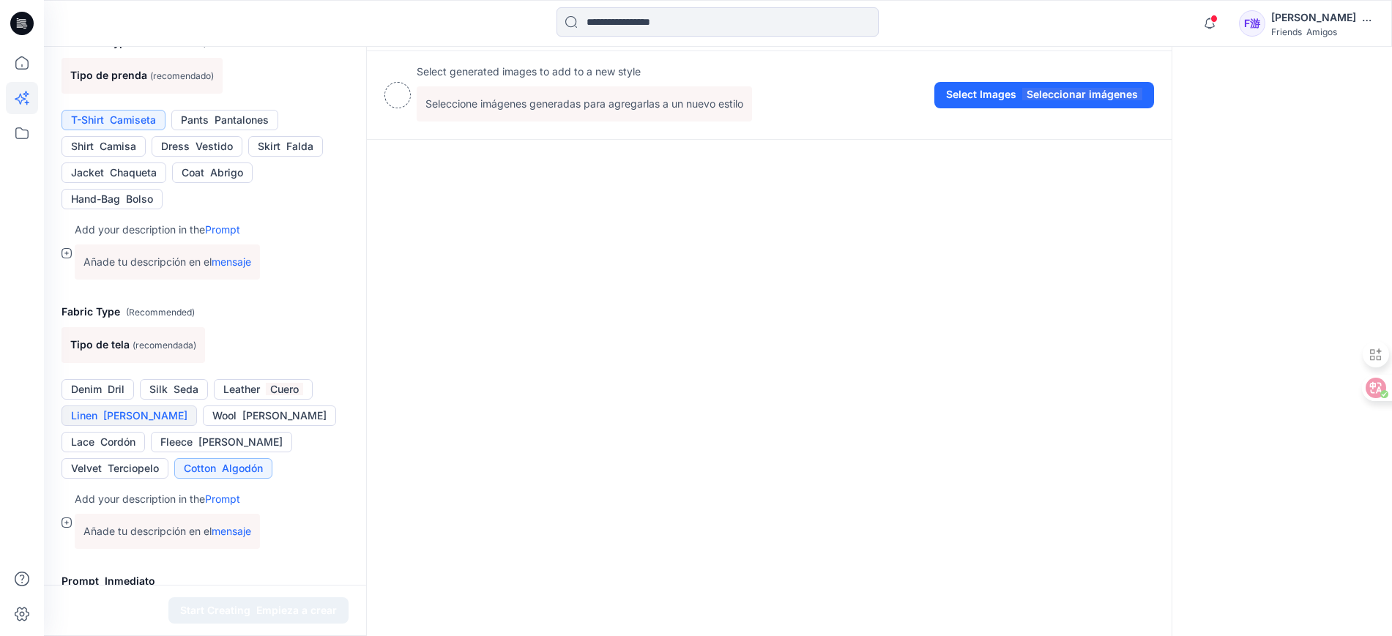
click at [94, 419] on button "[PERSON_NAME]" at bounding box center [130, 416] width 136 height 21
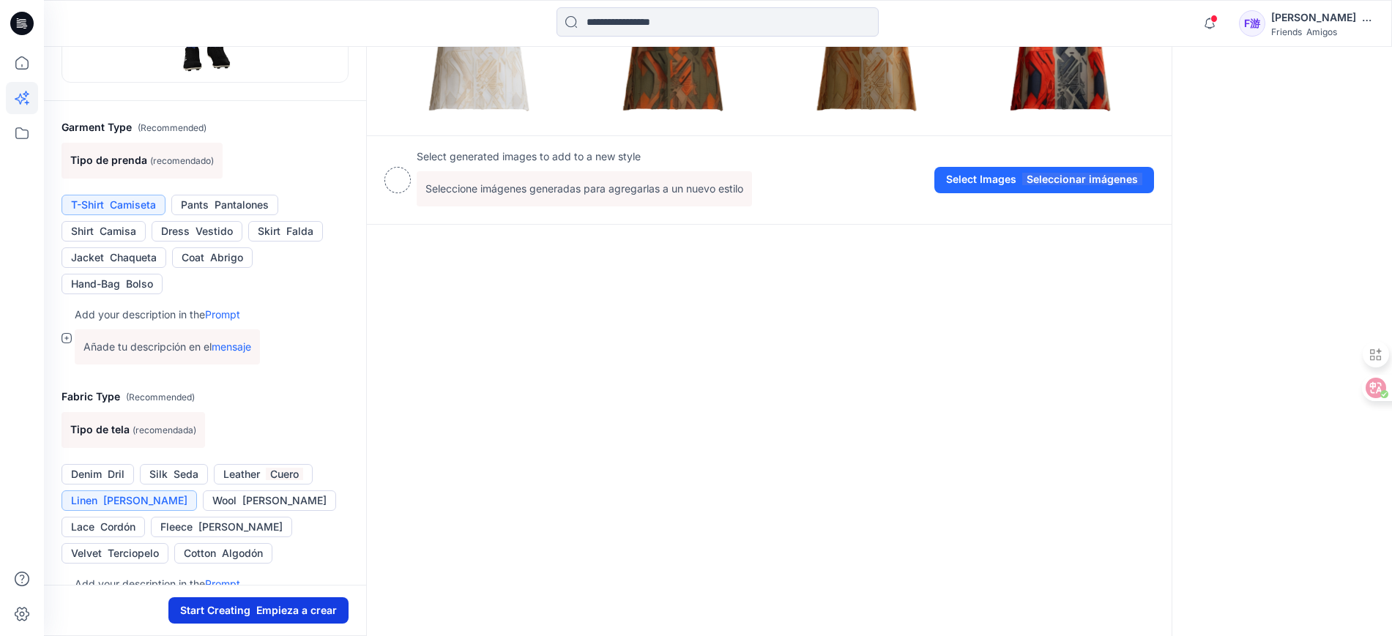
scroll to position [458, 0]
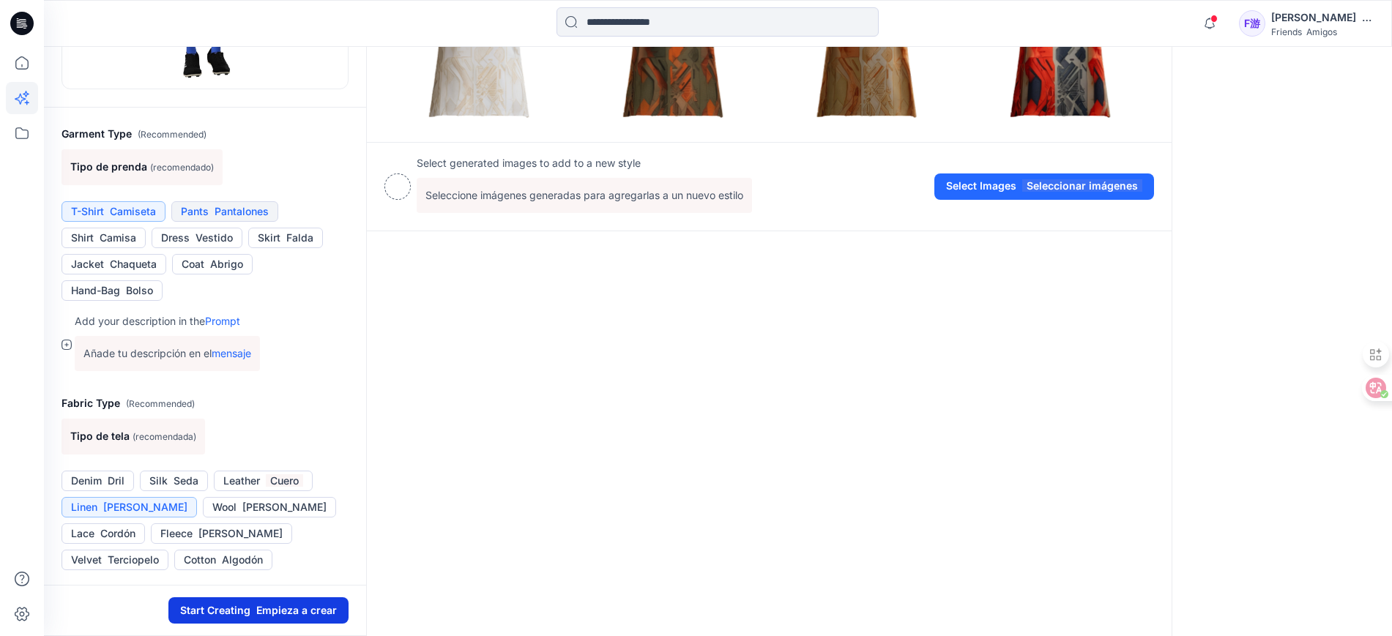
click at [212, 214] on font "button" at bounding box center [212, 211] width 6 height 12
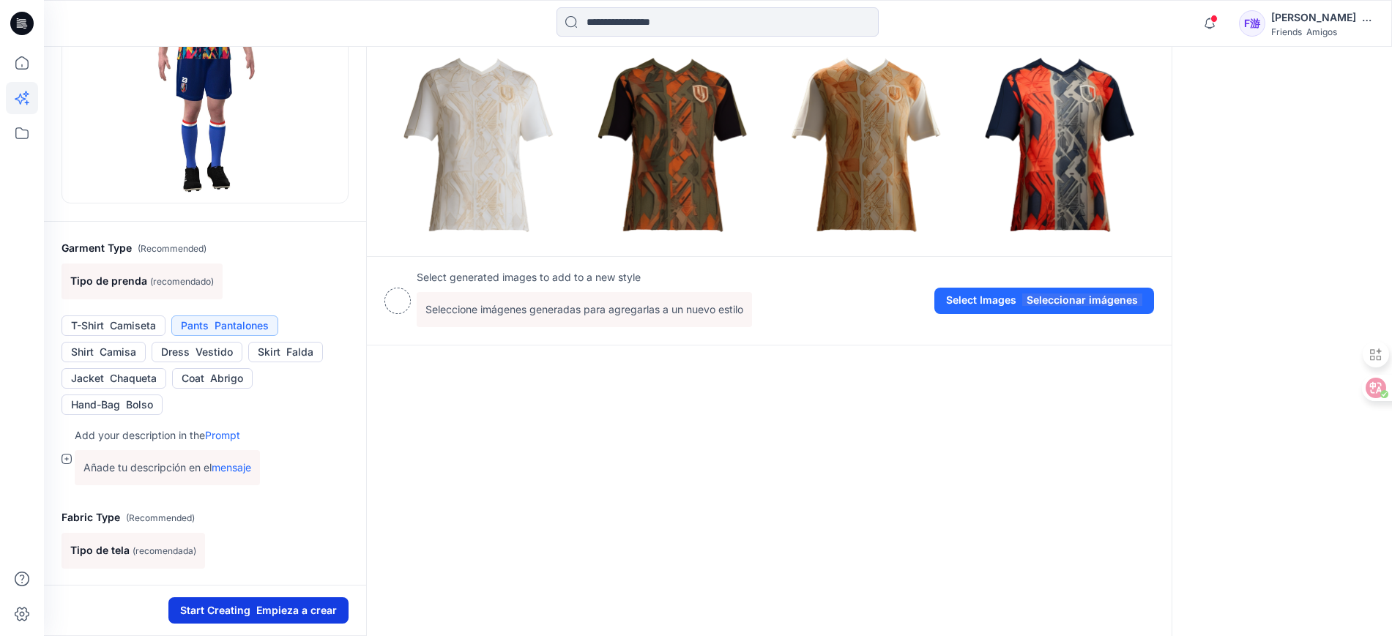
scroll to position [366, 0]
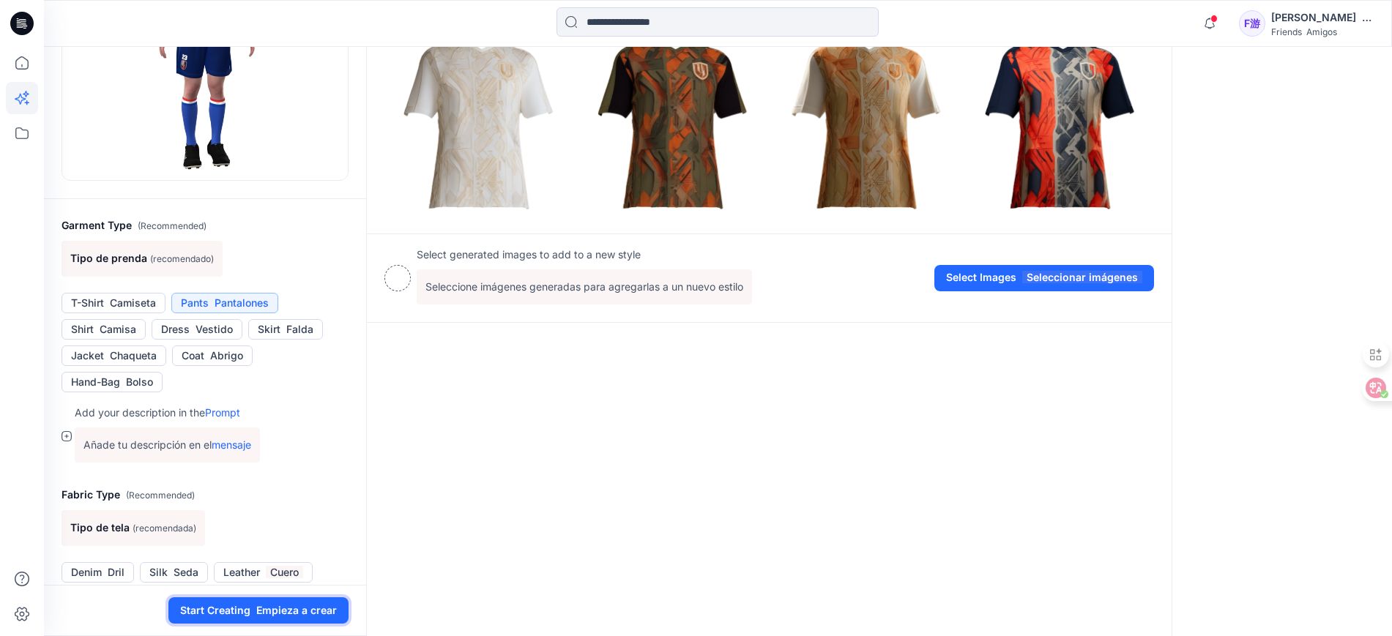
click at [266, 615] on font "Empieza a crear" at bounding box center [296, 610] width 81 height 12
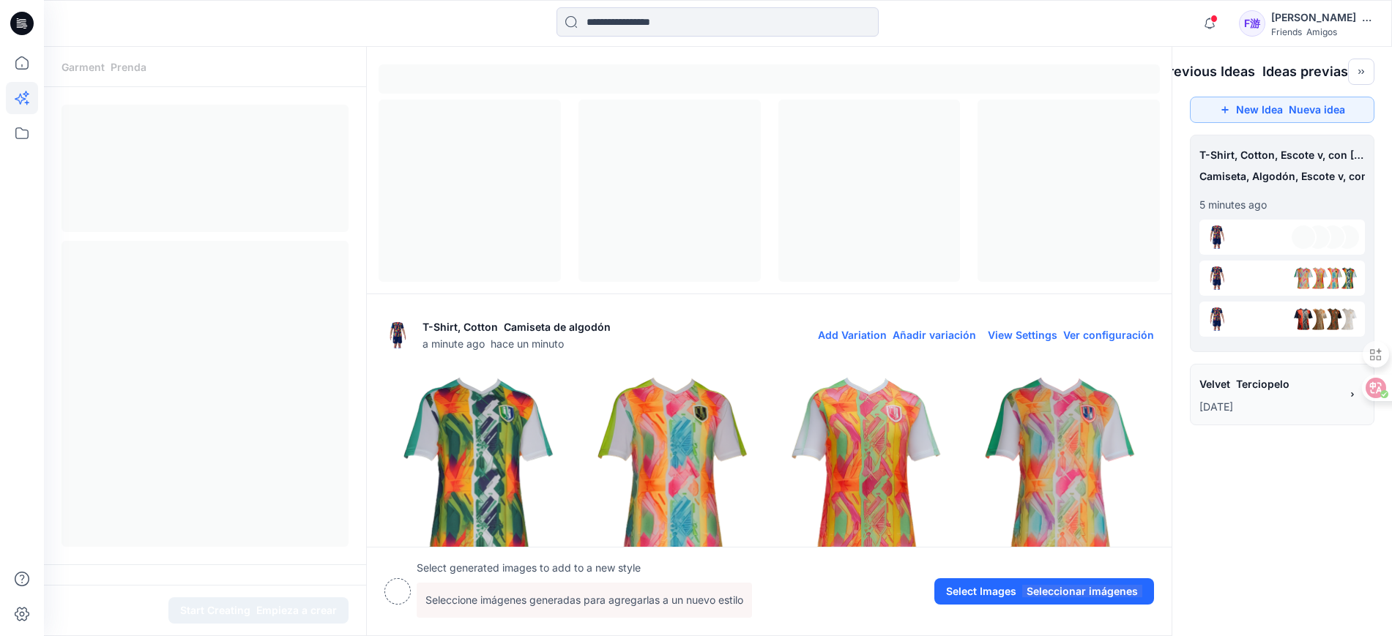
scroll to position [6, 0]
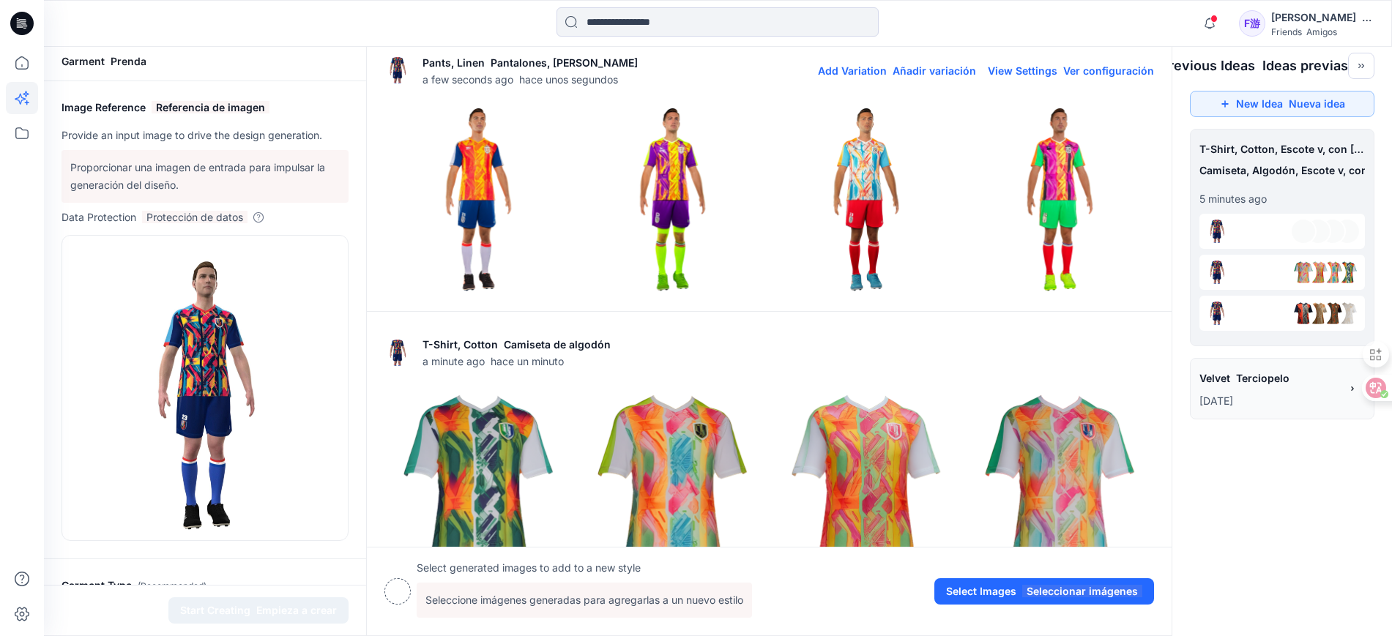
click at [482, 212] on img at bounding box center [478, 199] width 187 height 187
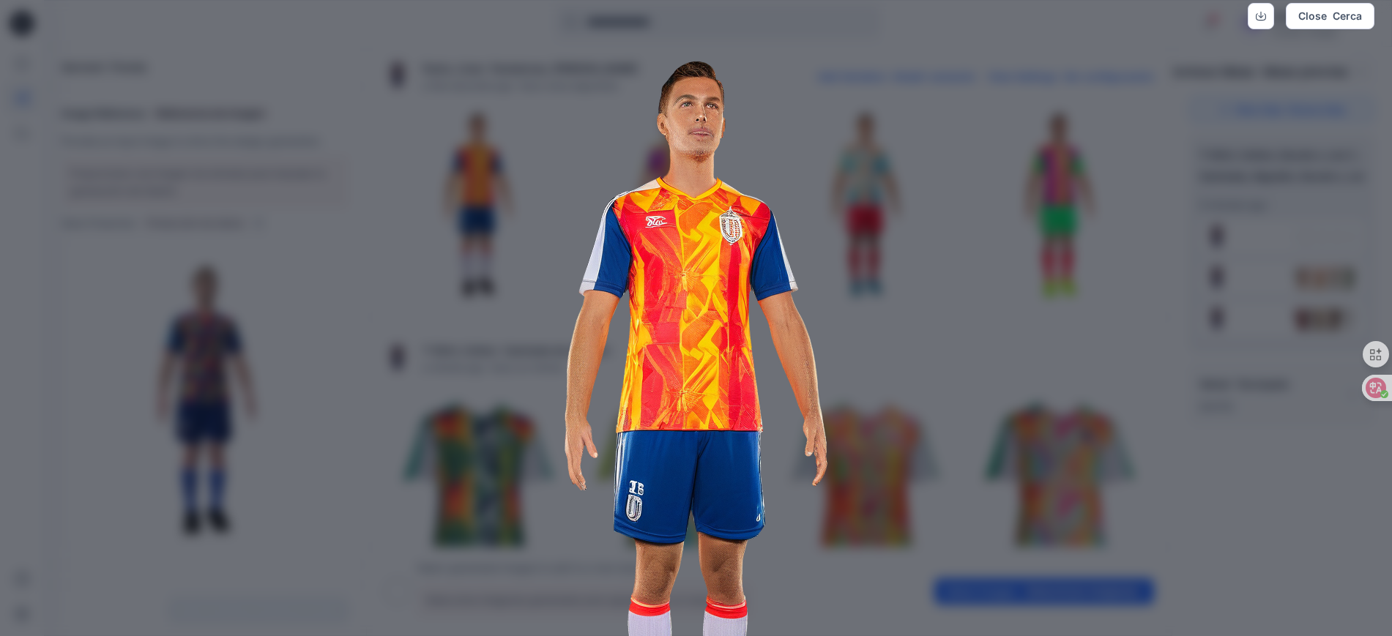
scroll to position [0, 0]
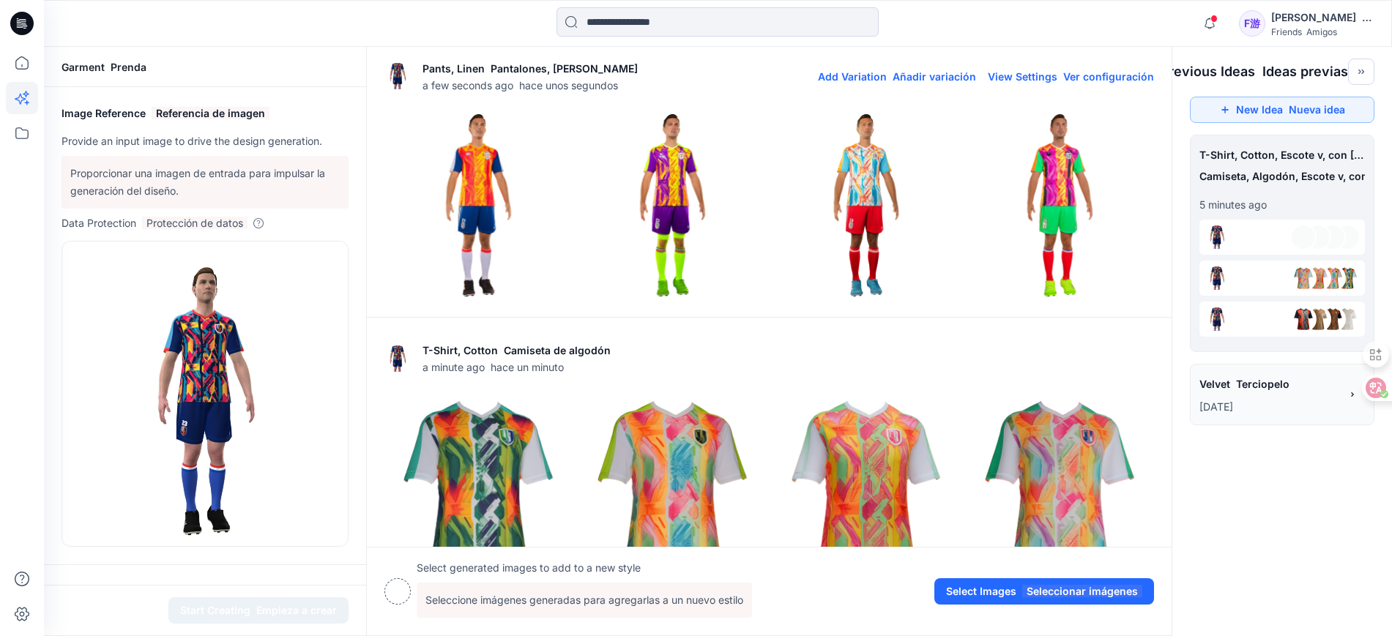
click at [682, 179] on img at bounding box center [672, 205] width 187 height 187
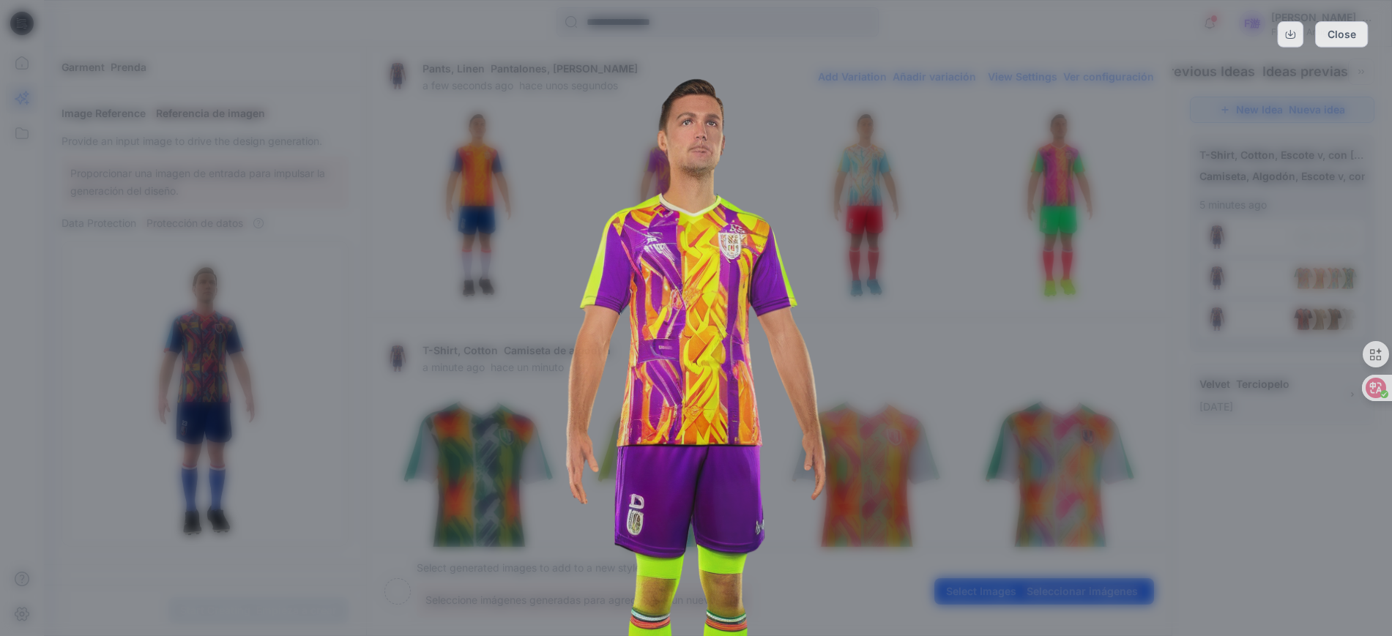
click at [682, 179] on img at bounding box center [695, 441] width 743 height 743
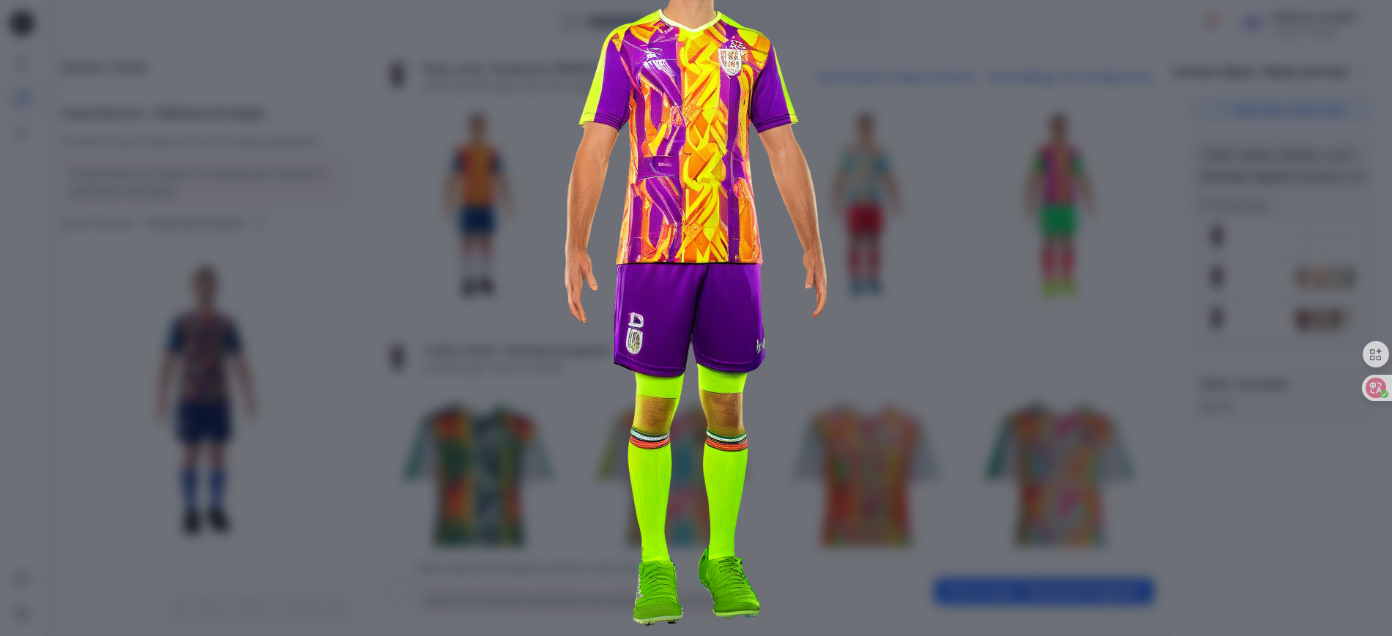
scroll to position [183, 0]
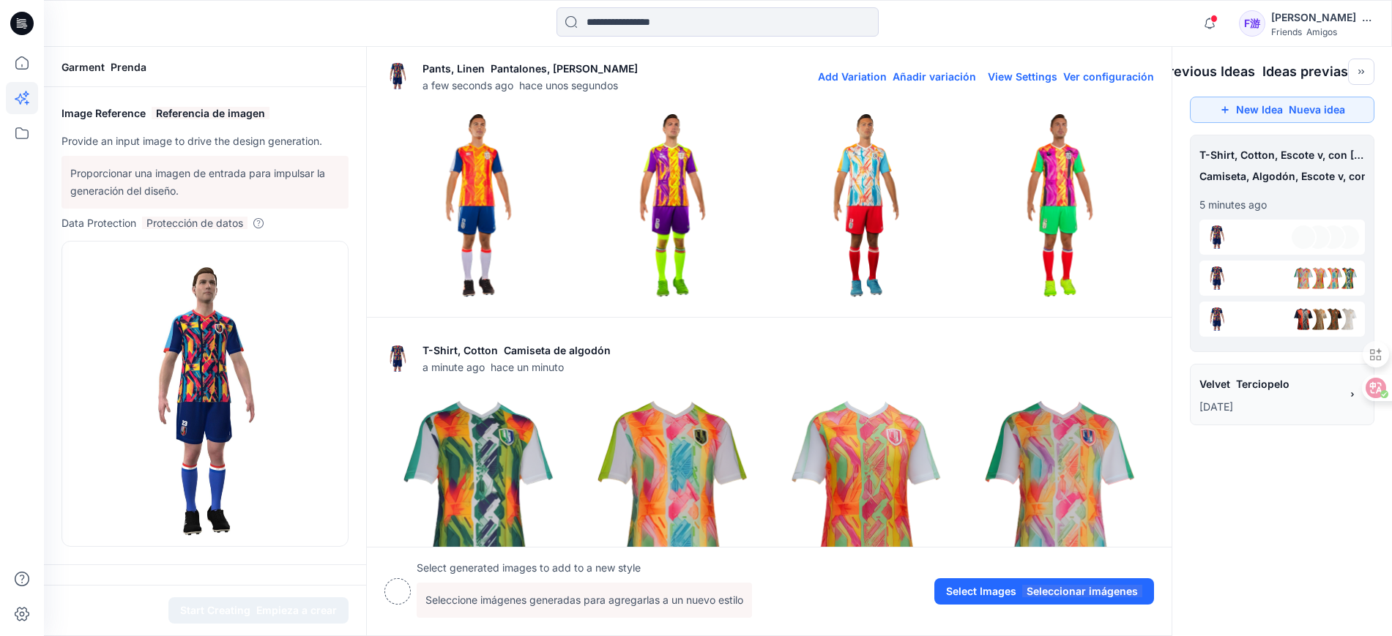
click at [879, 240] on img at bounding box center [866, 205] width 187 height 187
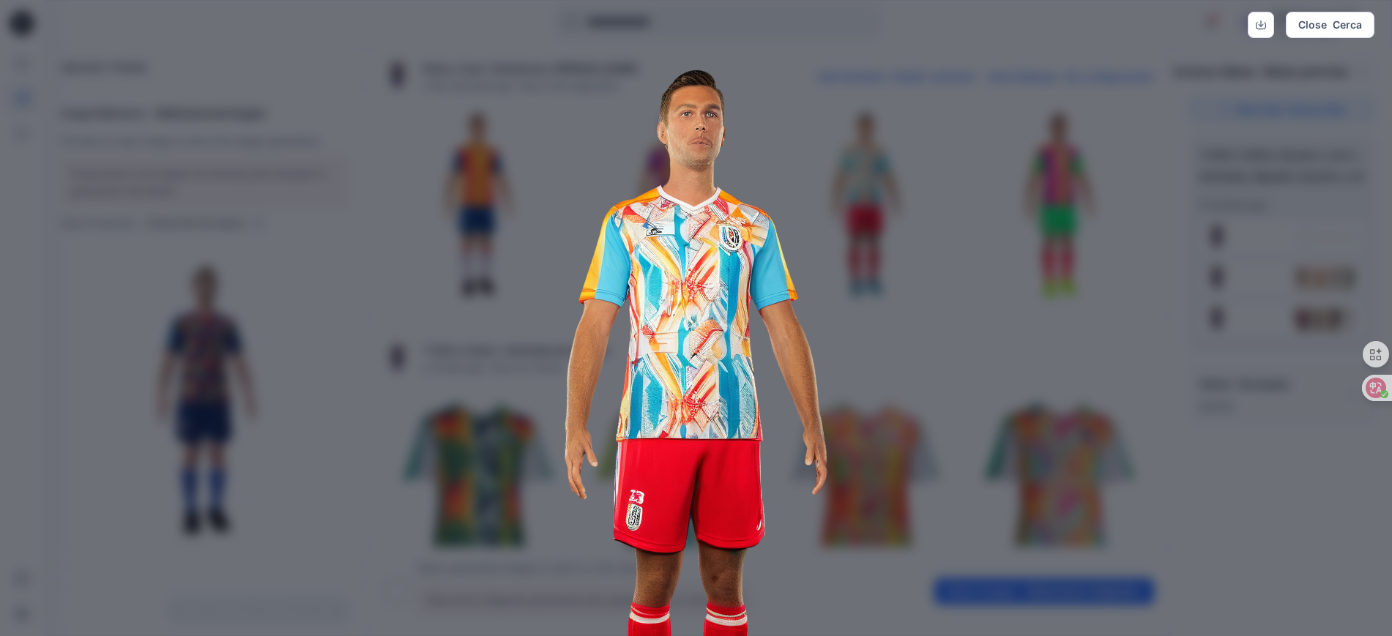
scroll to position [4, 0]
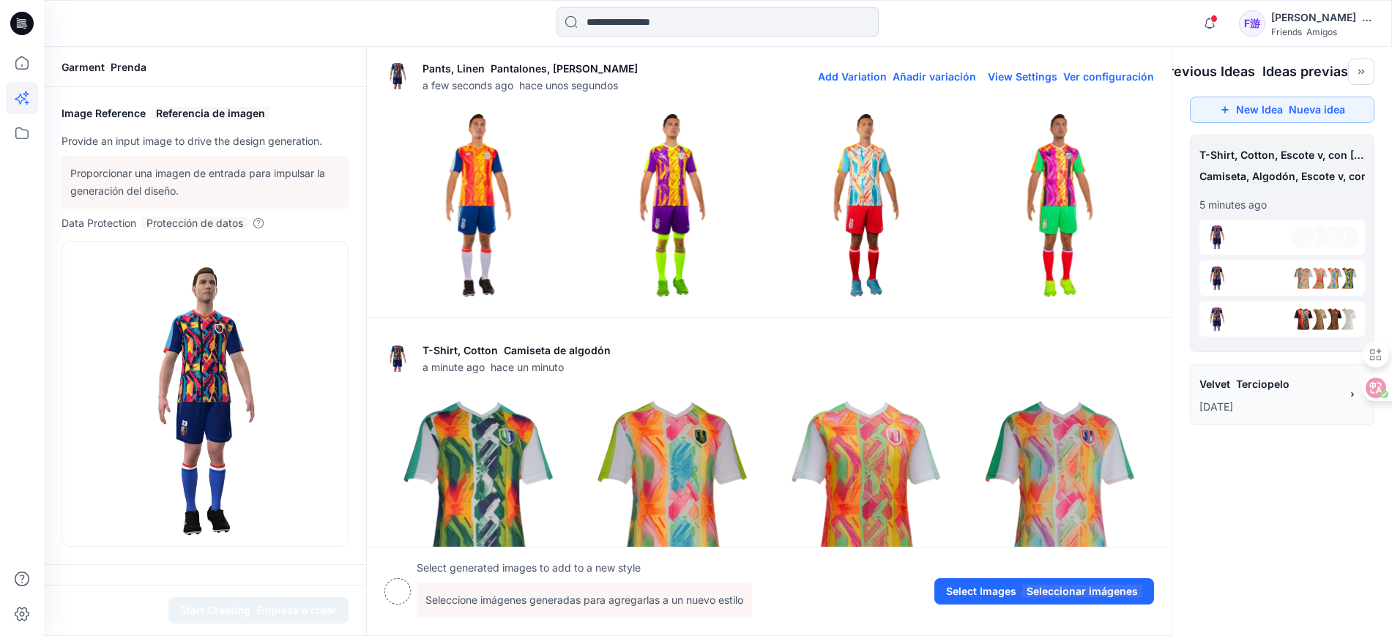
click at [1085, 185] on img at bounding box center [1060, 205] width 187 height 187
click at [1058, 216] on img at bounding box center [1060, 205] width 187 height 187
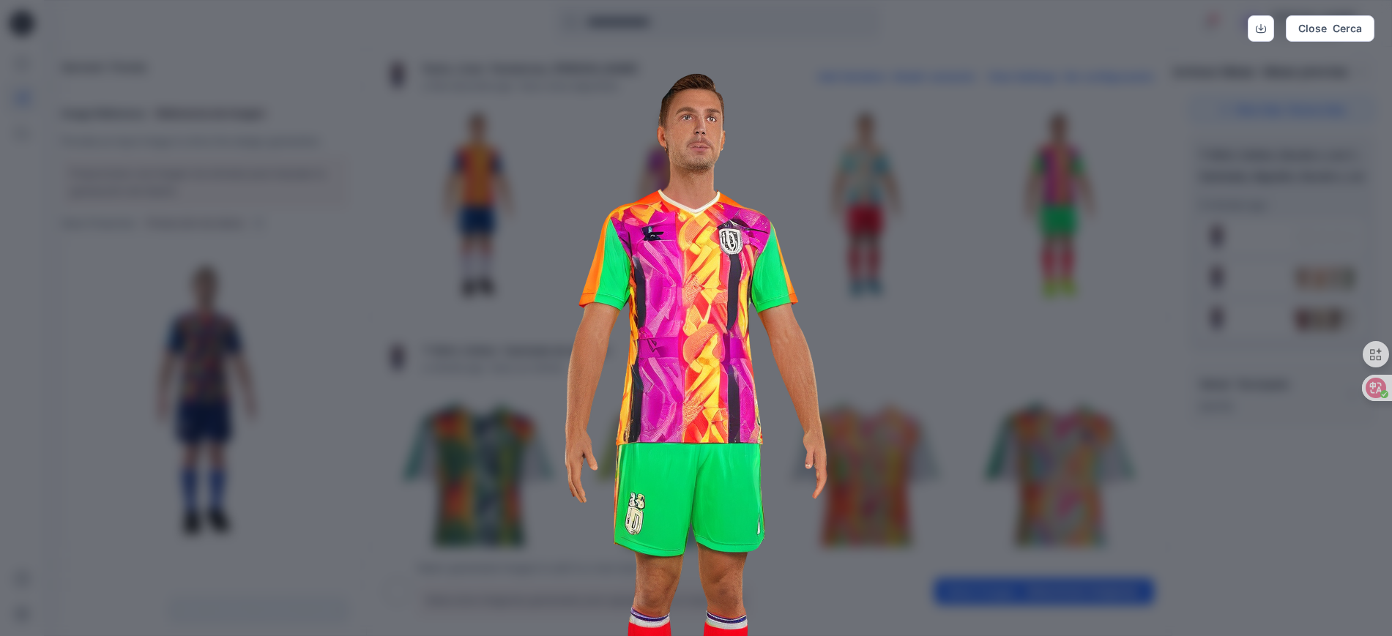
scroll to position [0, 0]
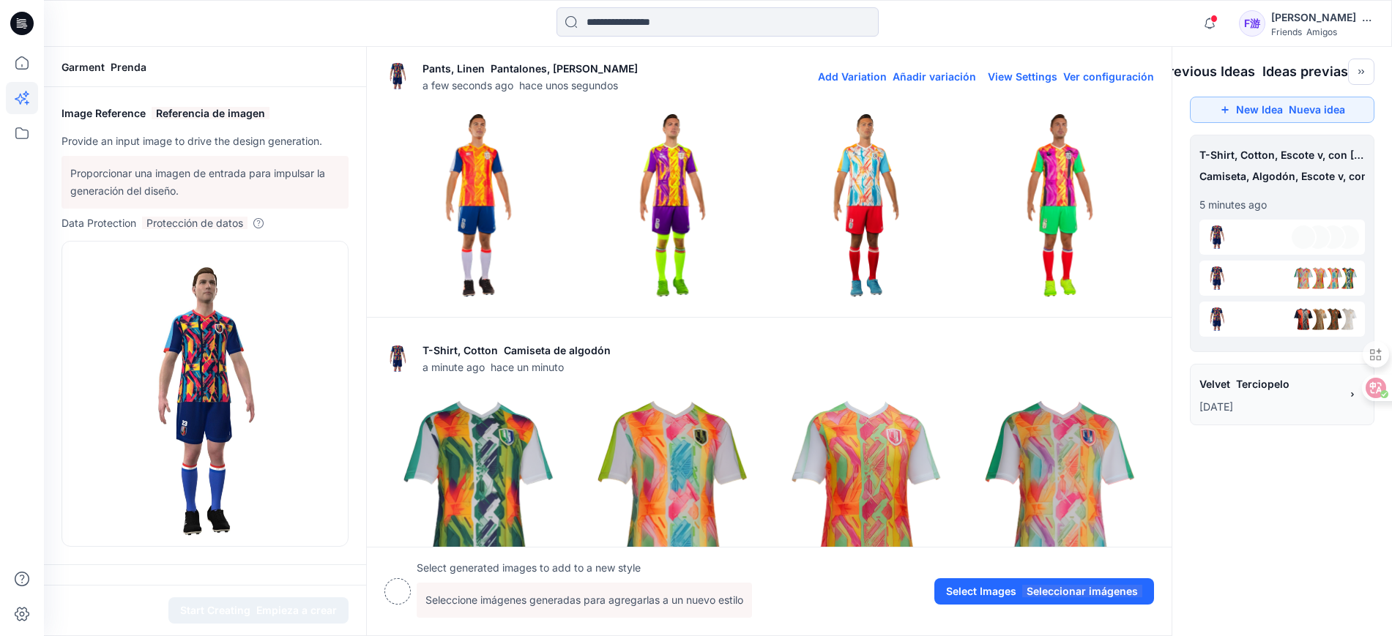
click at [673, 182] on img at bounding box center [672, 205] width 187 height 187
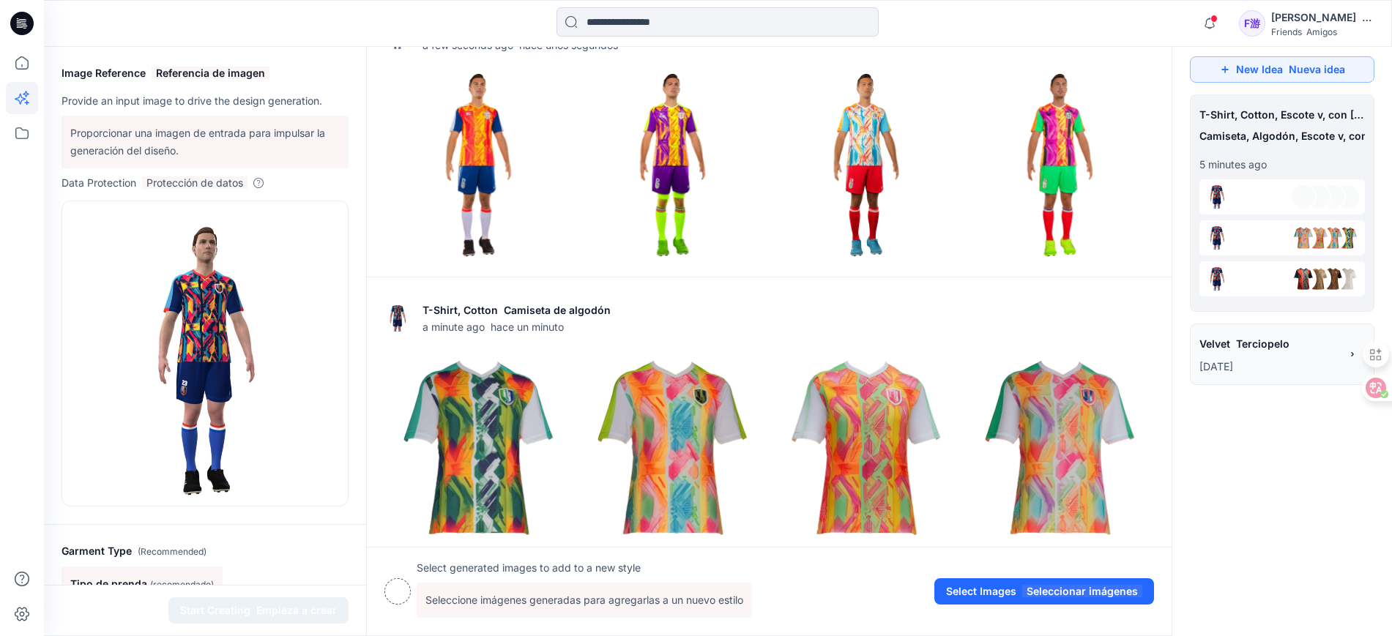
scroll to position [92, 0]
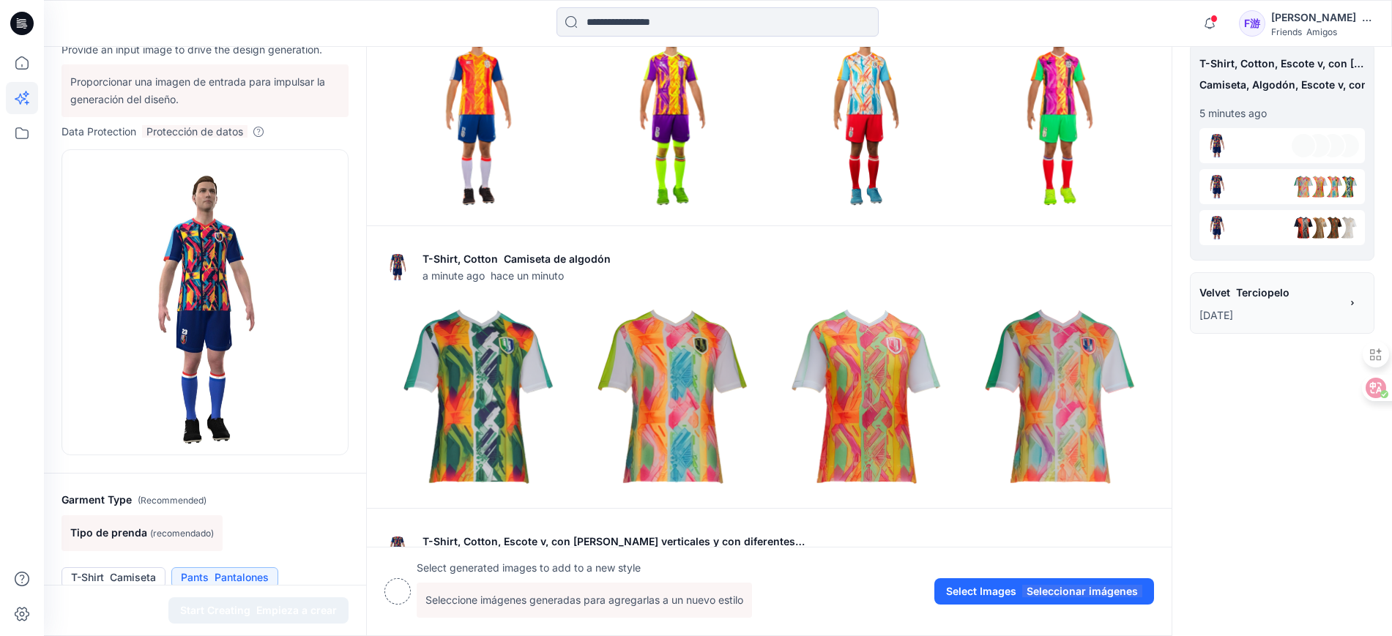
click at [1283, 312] on p "[DATE]" at bounding box center [1270, 316] width 141 height 18
